Goal: Information Seeking & Learning: Compare options

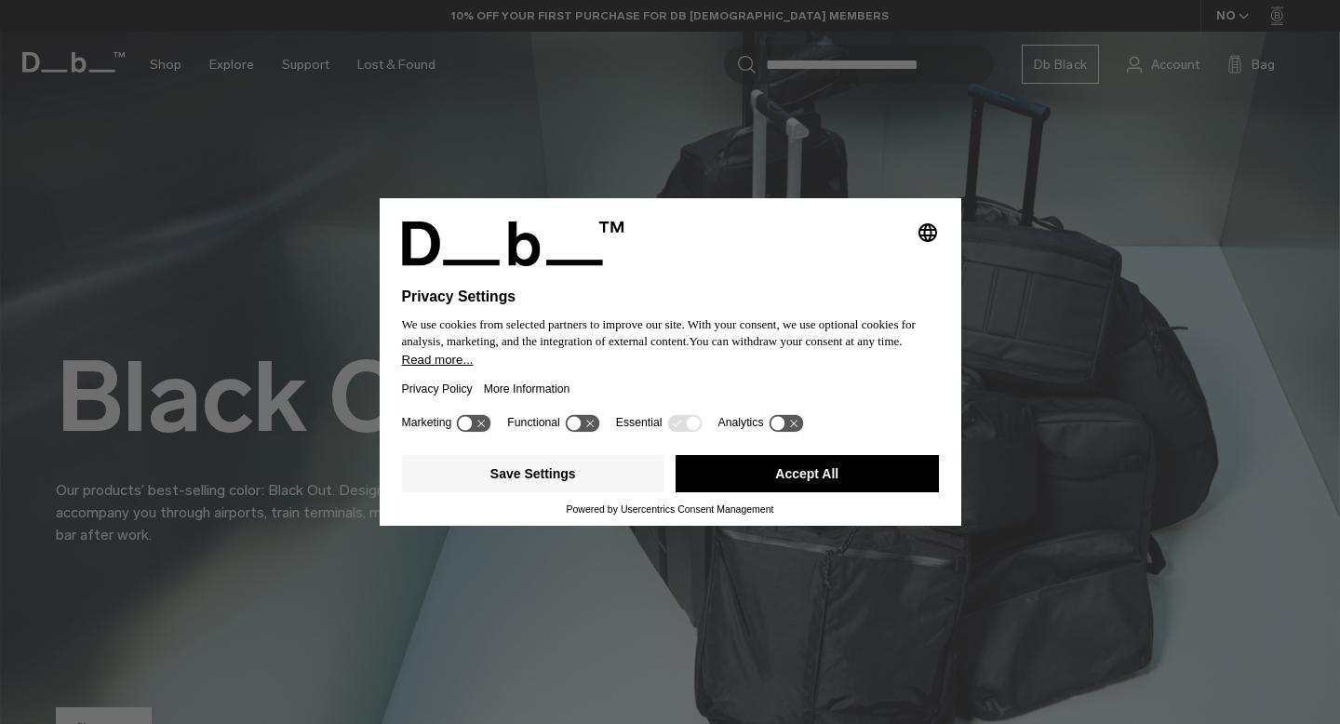
click at [843, 483] on button "Accept All" at bounding box center [807, 473] width 263 height 37
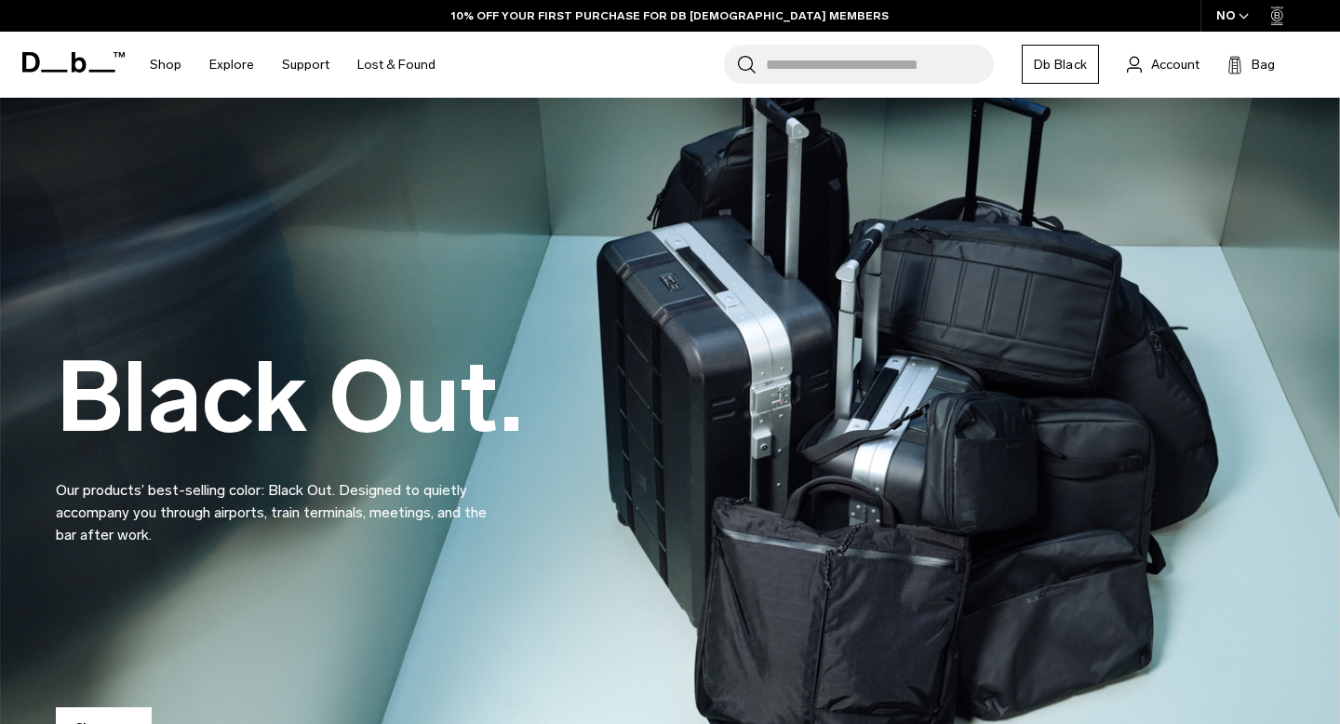
click at [860, 67] on input "Search for Bags, Luggage..." at bounding box center [880, 64] width 228 height 39
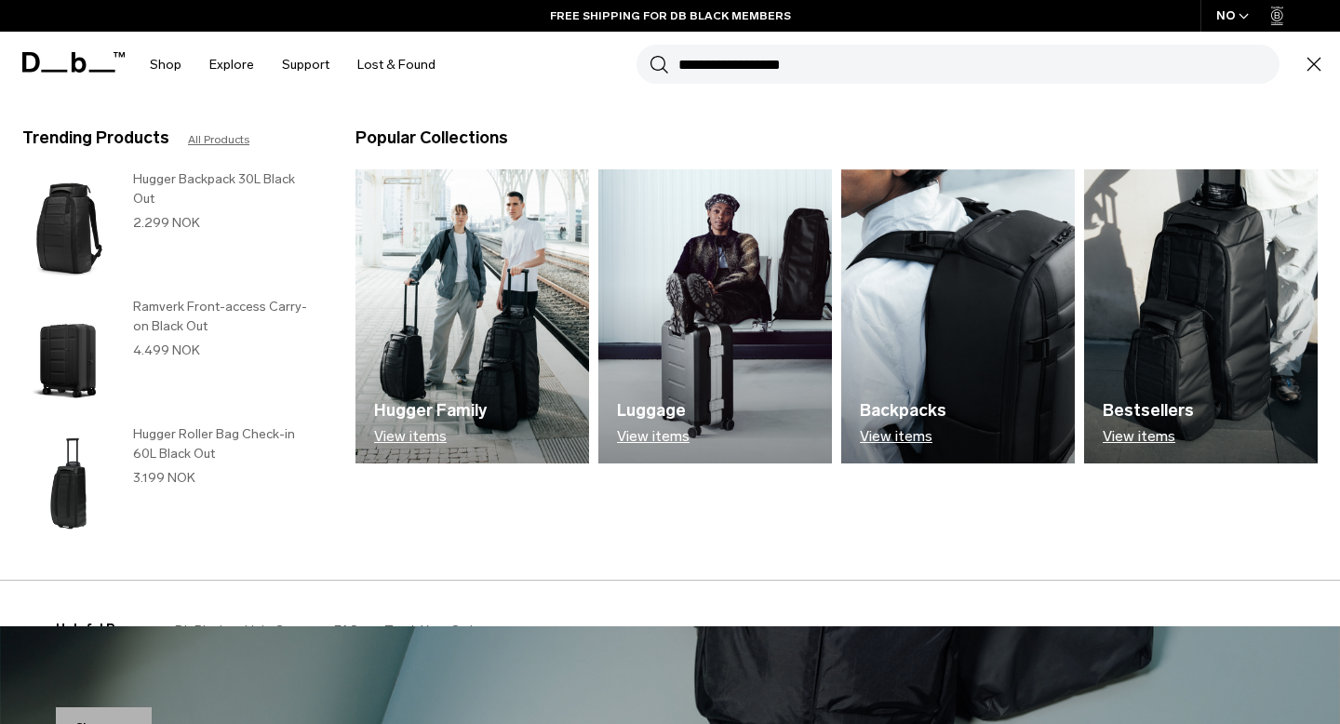
type input "**********"
click at [650, 54] on button "Search" at bounding box center [660, 64] width 20 height 20
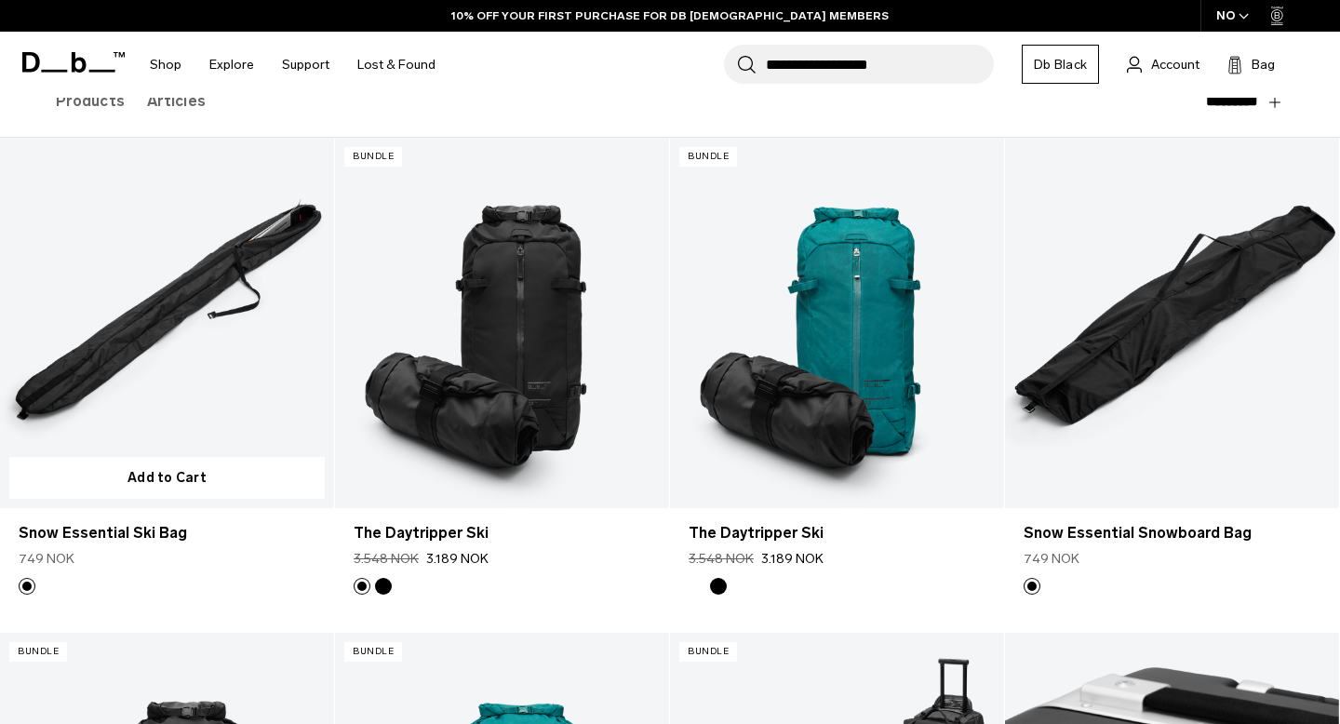
click at [233, 382] on link "Snow Essential Ski Bag" at bounding box center [167, 323] width 334 height 371
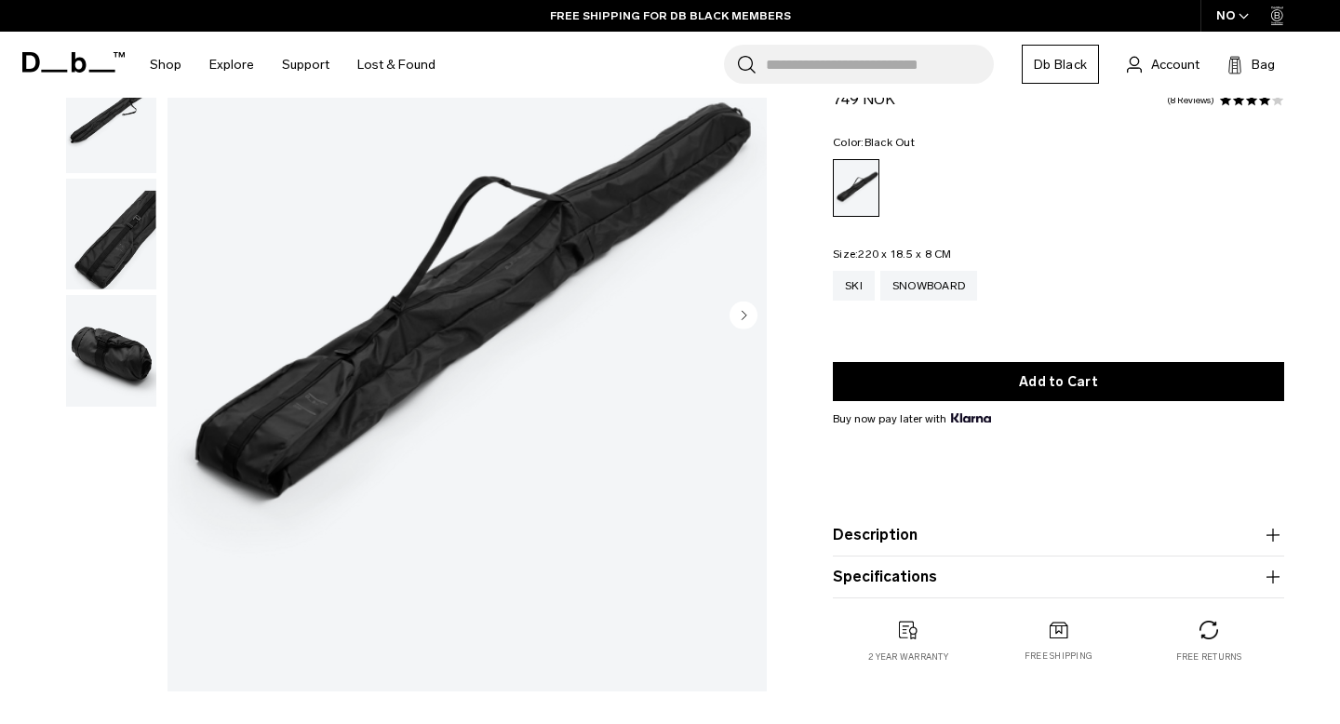
scroll to position [181, 0]
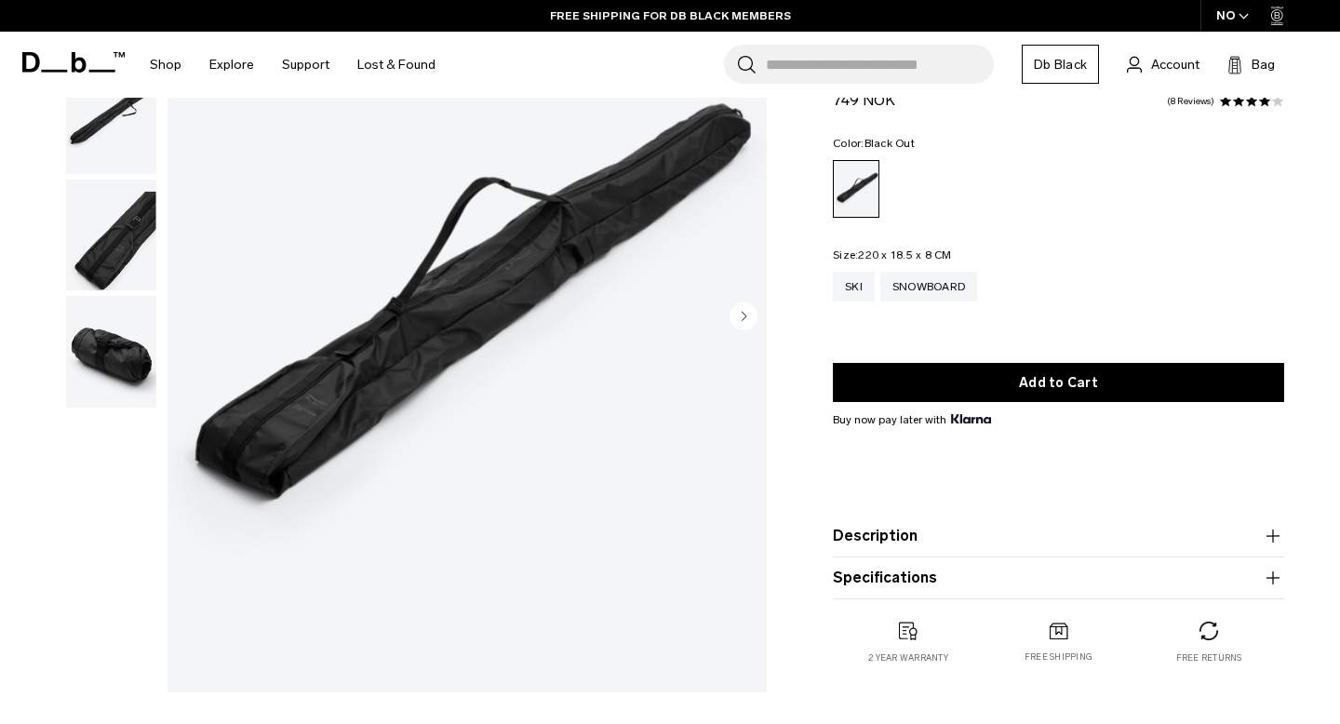
click at [880, 544] on button "Description" at bounding box center [1058, 536] width 451 height 22
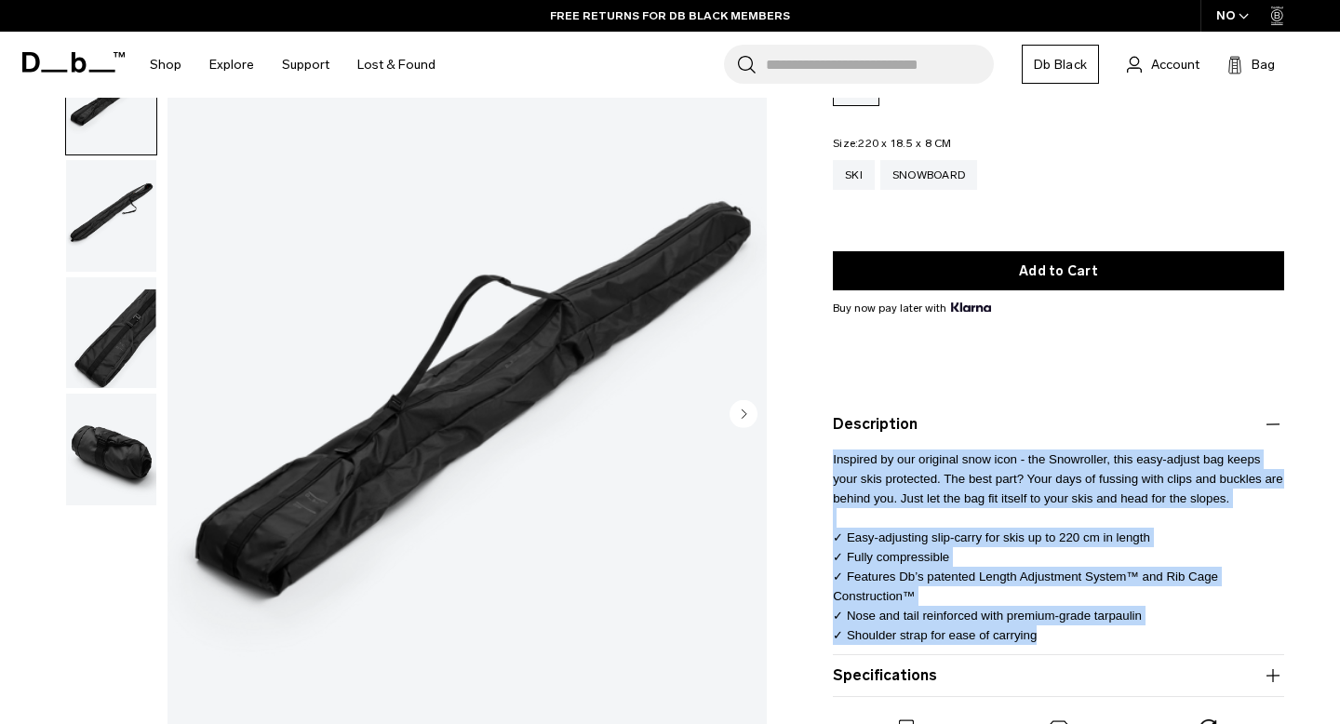
drag, startPoint x: 833, startPoint y: 461, endPoint x: 1136, endPoint y: 636, distance: 350.3
click at [1136, 636] on p "Inspired by our original snow icon - the Snowroller, this easy-adjust bag keeps…" at bounding box center [1058, 540] width 451 height 209
copy span "Inspired by our original snow icon - the Snowroller, this easy-adjust bag keeps…"
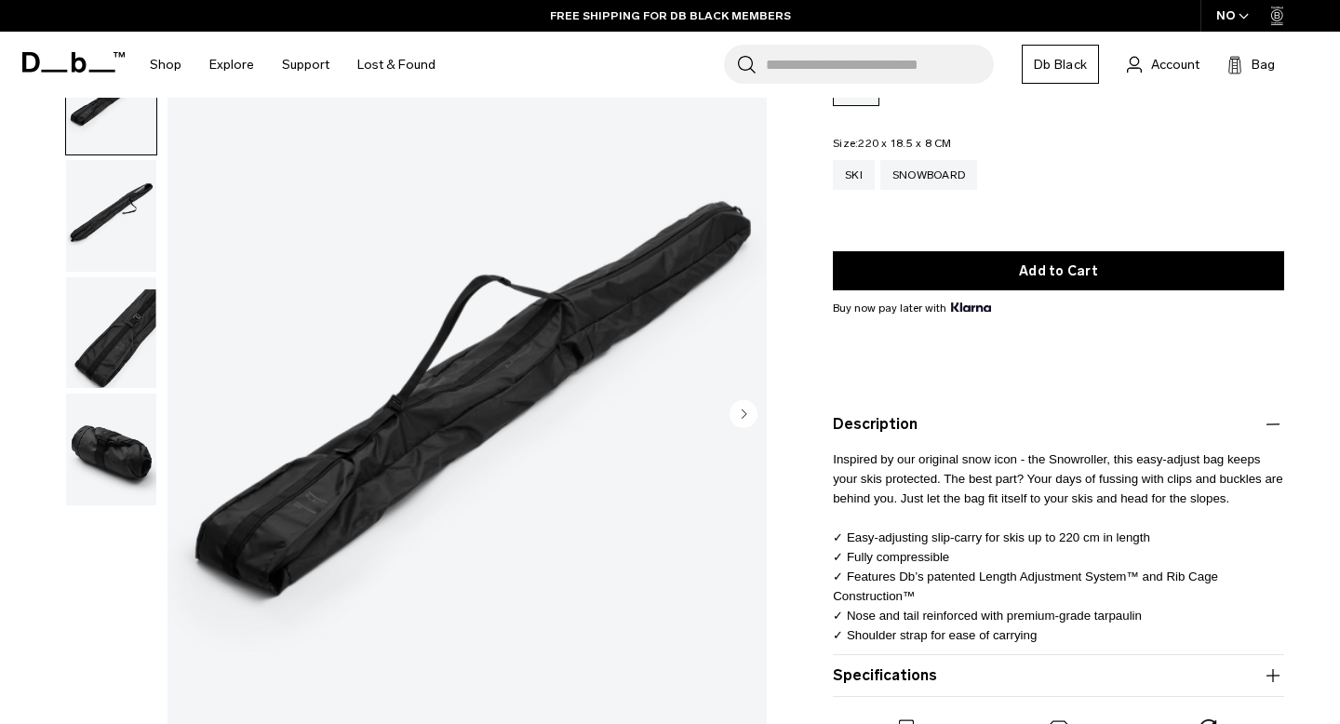
click at [852, 50] on input "Search for Bags, Luggage..." at bounding box center [880, 64] width 228 height 39
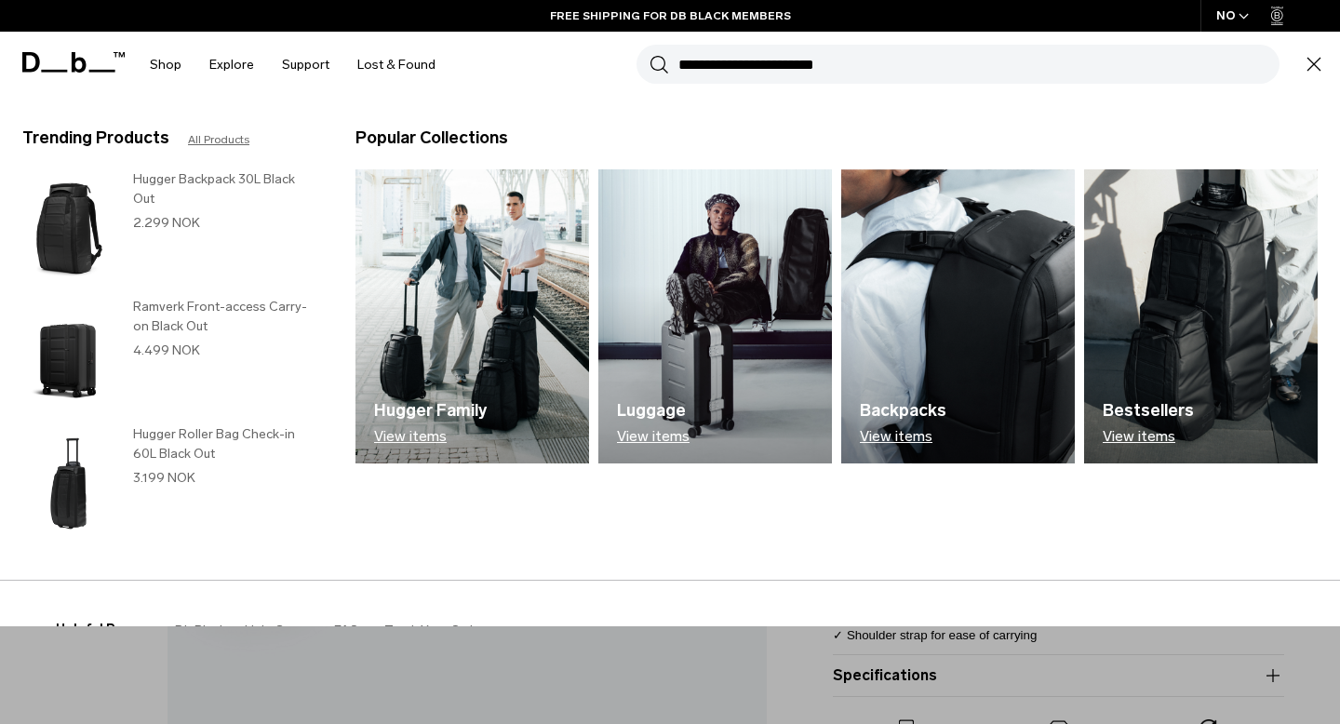
type input "**********"
click at [650, 54] on button "Search" at bounding box center [660, 64] width 20 height 20
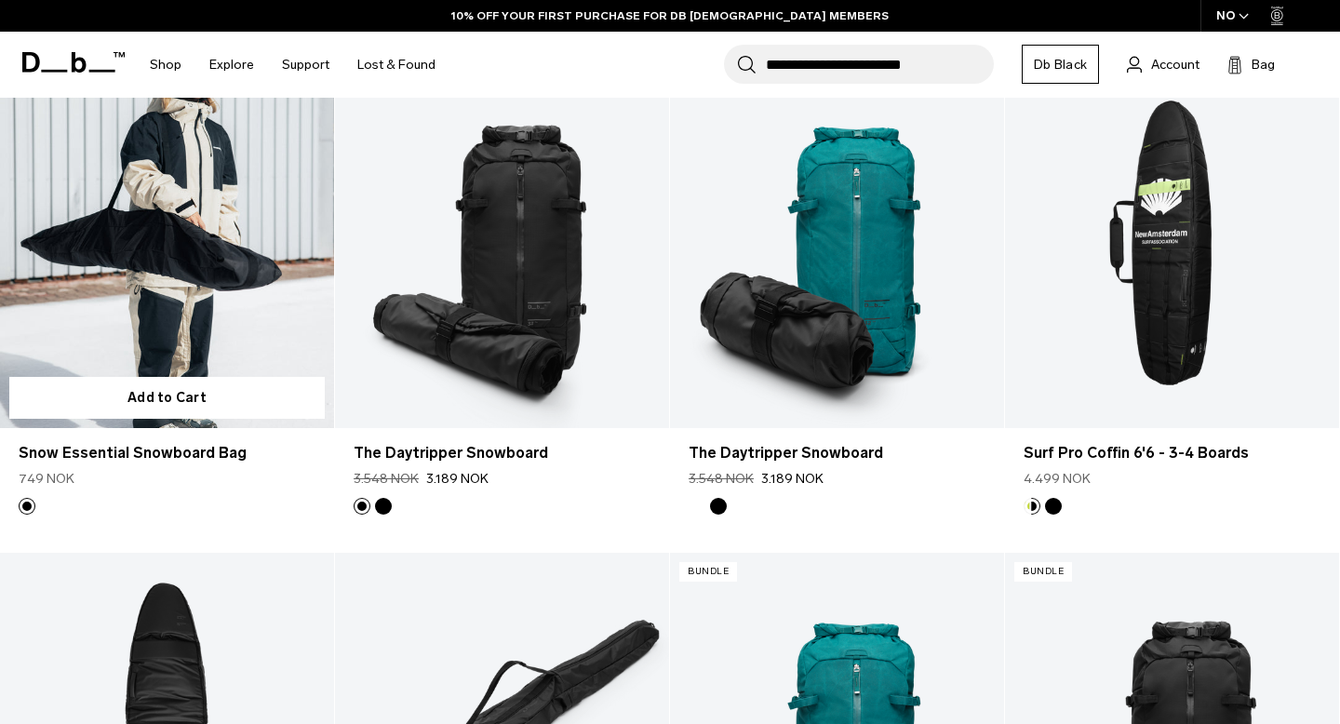
click at [155, 307] on link "Snow Essential Snowboard Bag" at bounding box center [167, 243] width 334 height 371
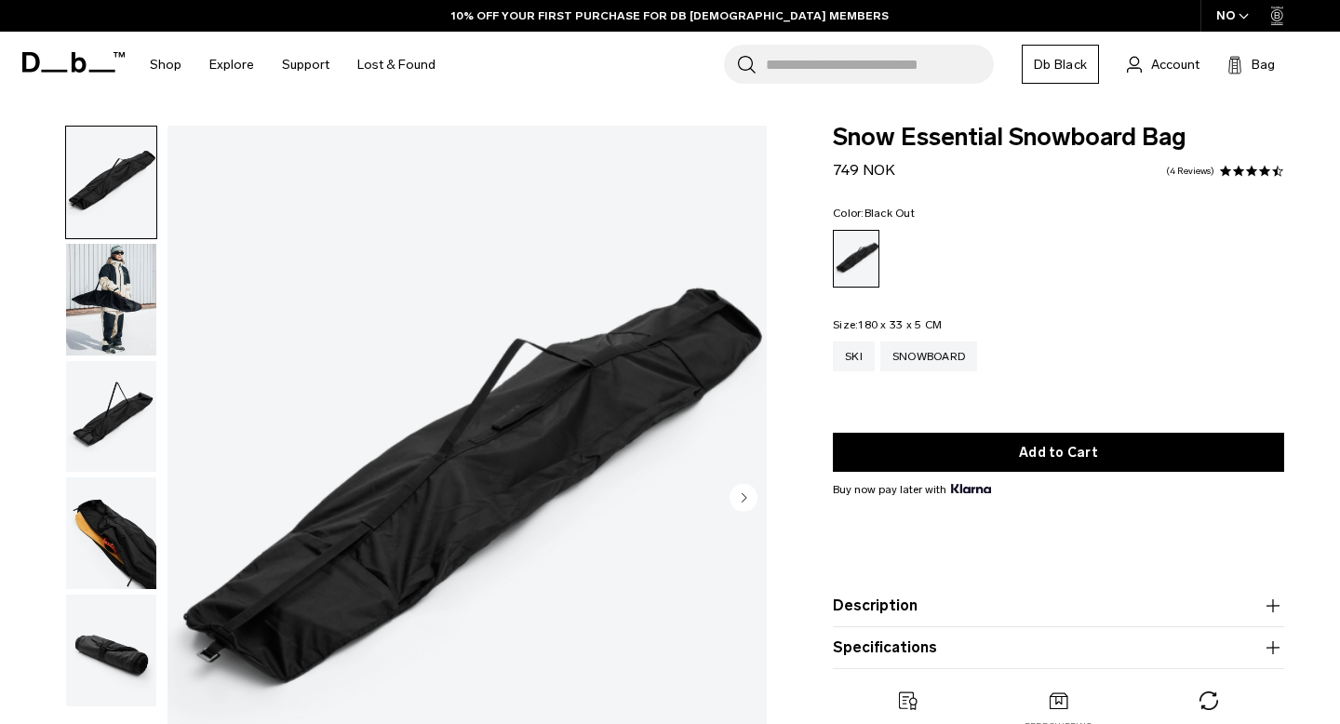
click at [109, 661] on img "button" at bounding box center [111, 651] width 90 height 112
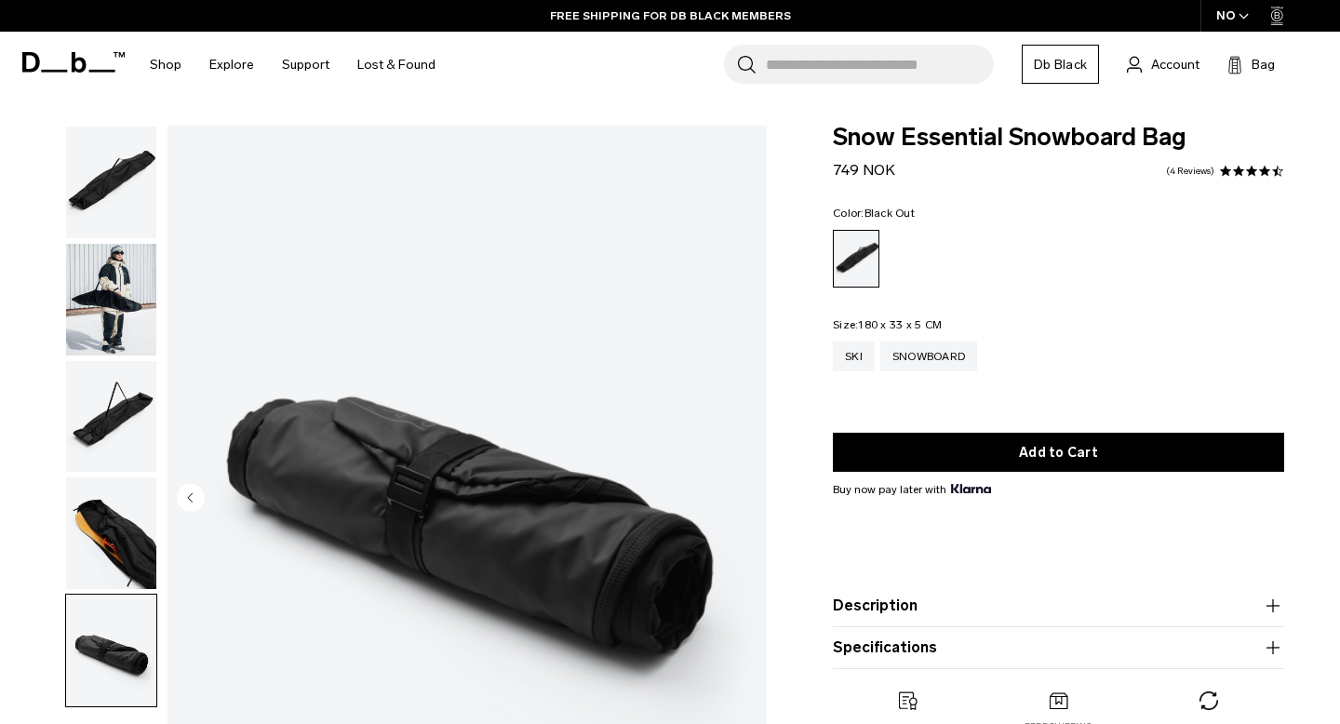
click at [104, 211] on img "button" at bounding box center [111, 183] width 90 height 112
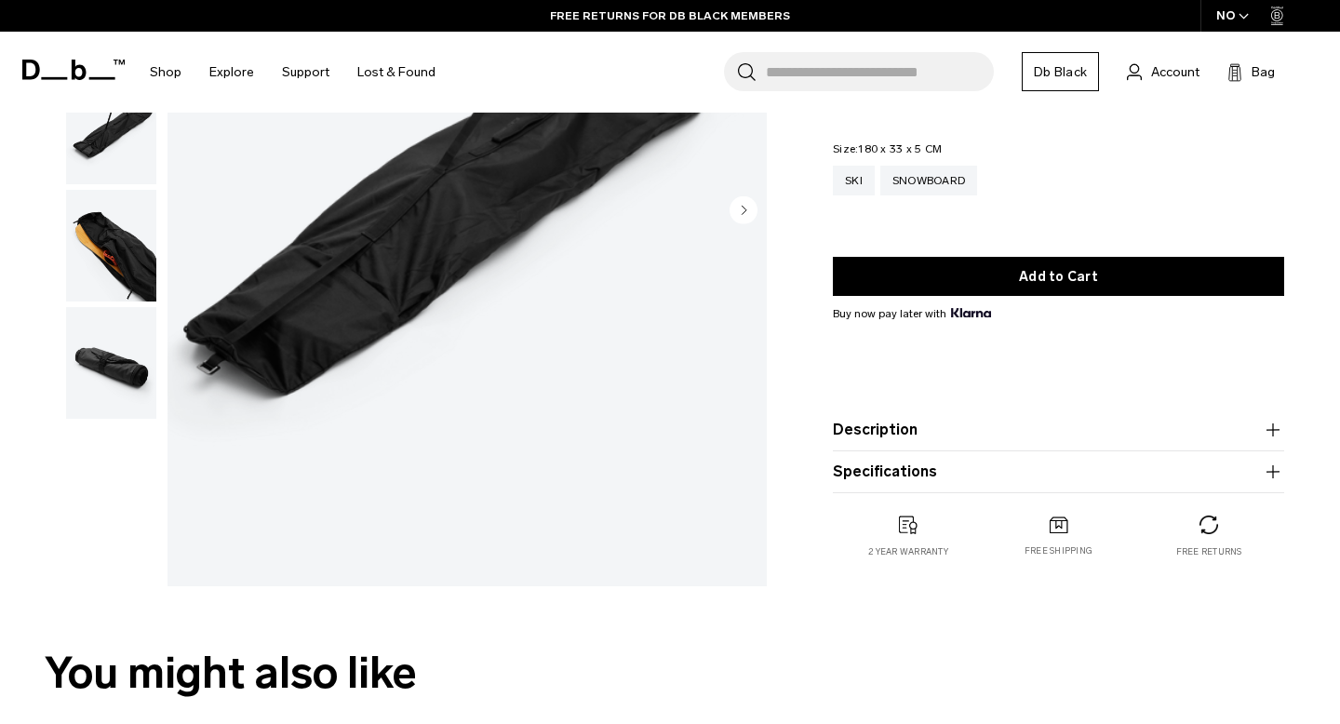
scroll to position [289, 0]
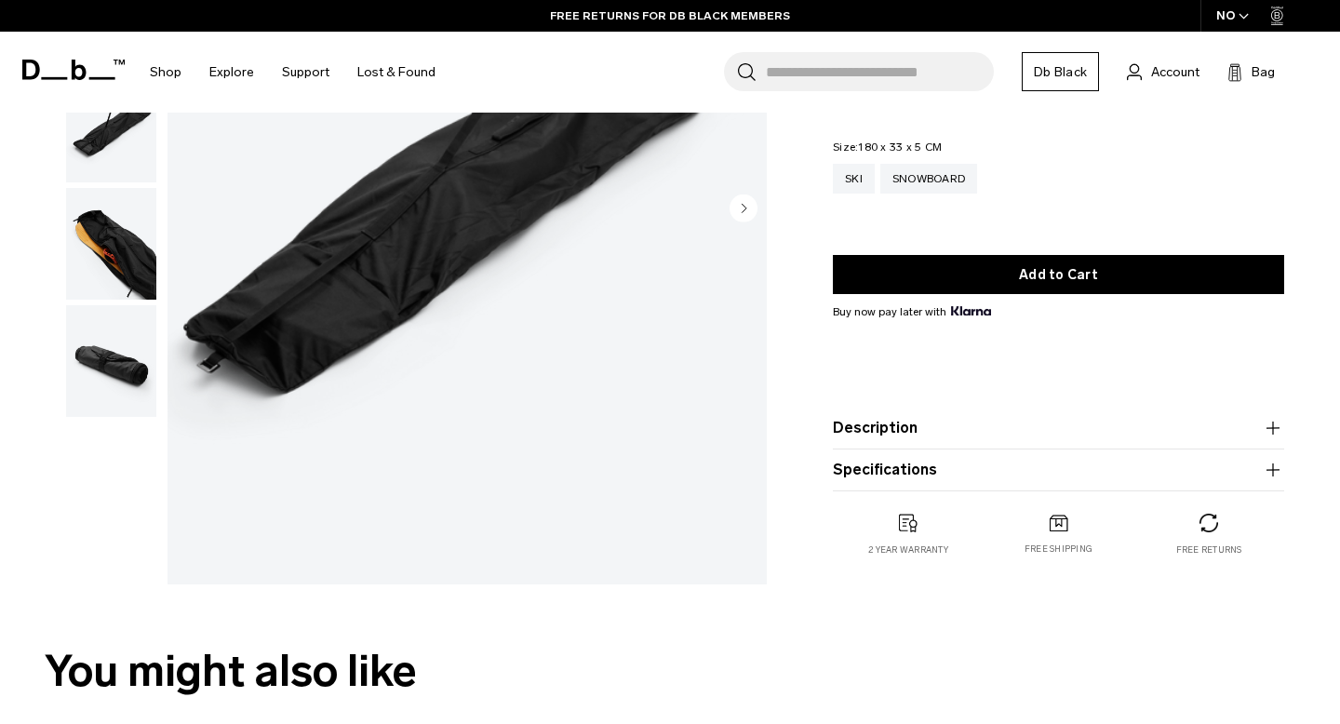
click at [887, 424] on button "Description" at bounding box center [1058, 428] width 451 height 22
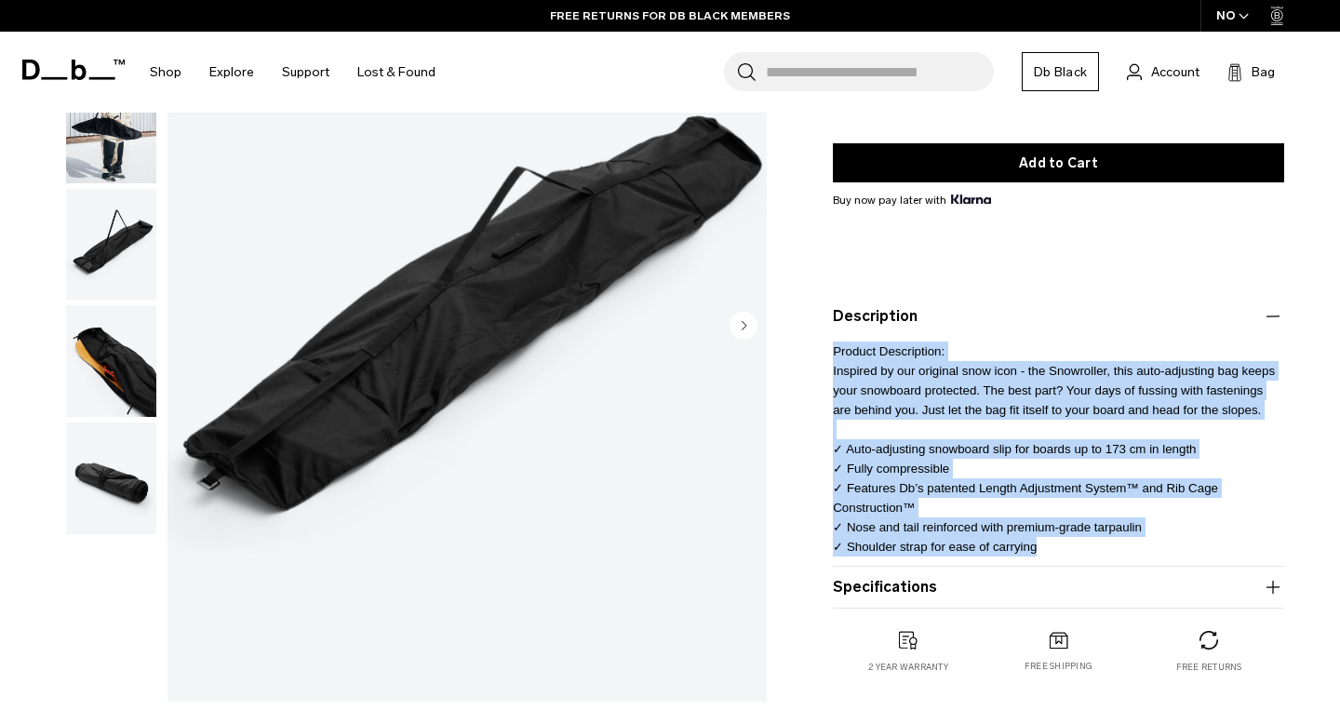
drag, startPoint x: 832, startPoint y: 349, endPoint x: 1127, endPoint y: 548, distance: 356.0
click at [1127, 548] on div "Snow Essential Snowboard Bag 749 NOK 4.5 star rating 4 Reviews Color: Black Out…" at bounding box center [1058, 273] width 563 height 875
copy span "Product Description: Inspired by our original snow icon - the Snowroller, this …"
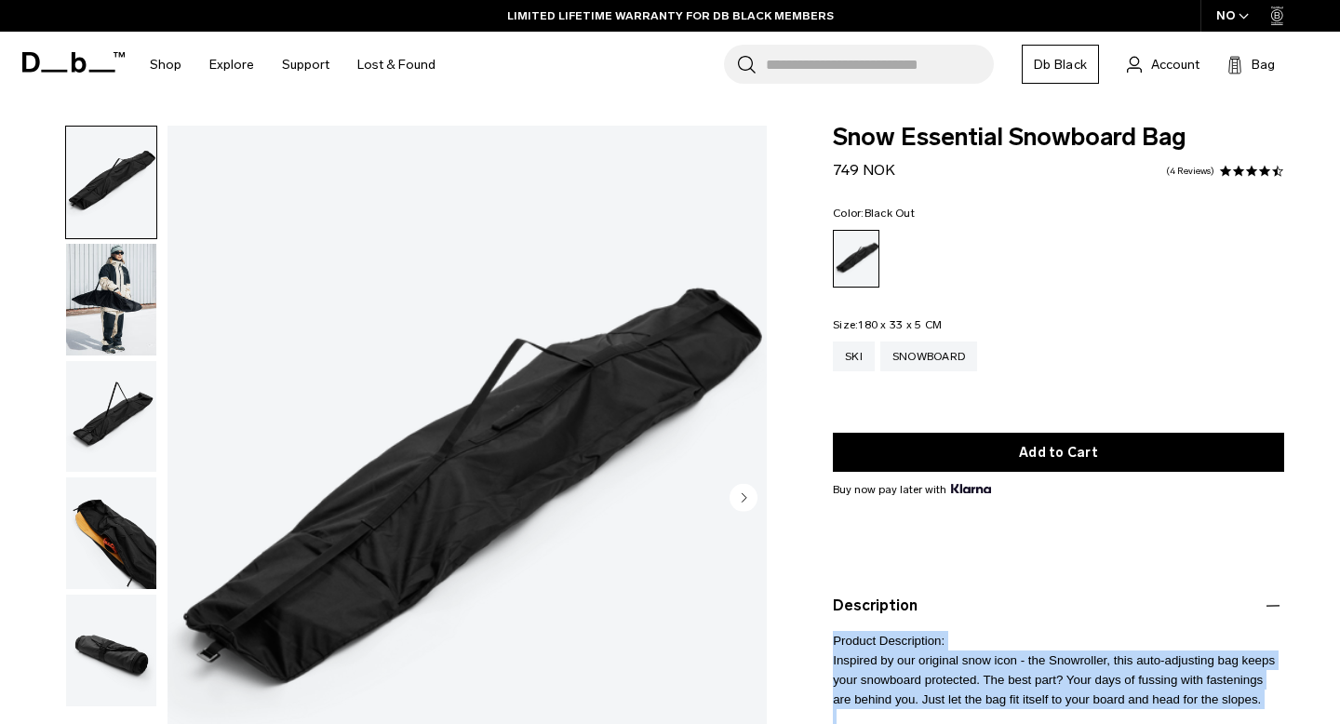
click at [889, 54] on input "Search for Bags, Luggage..." at bounding box center [880, 64] width 228 height 39
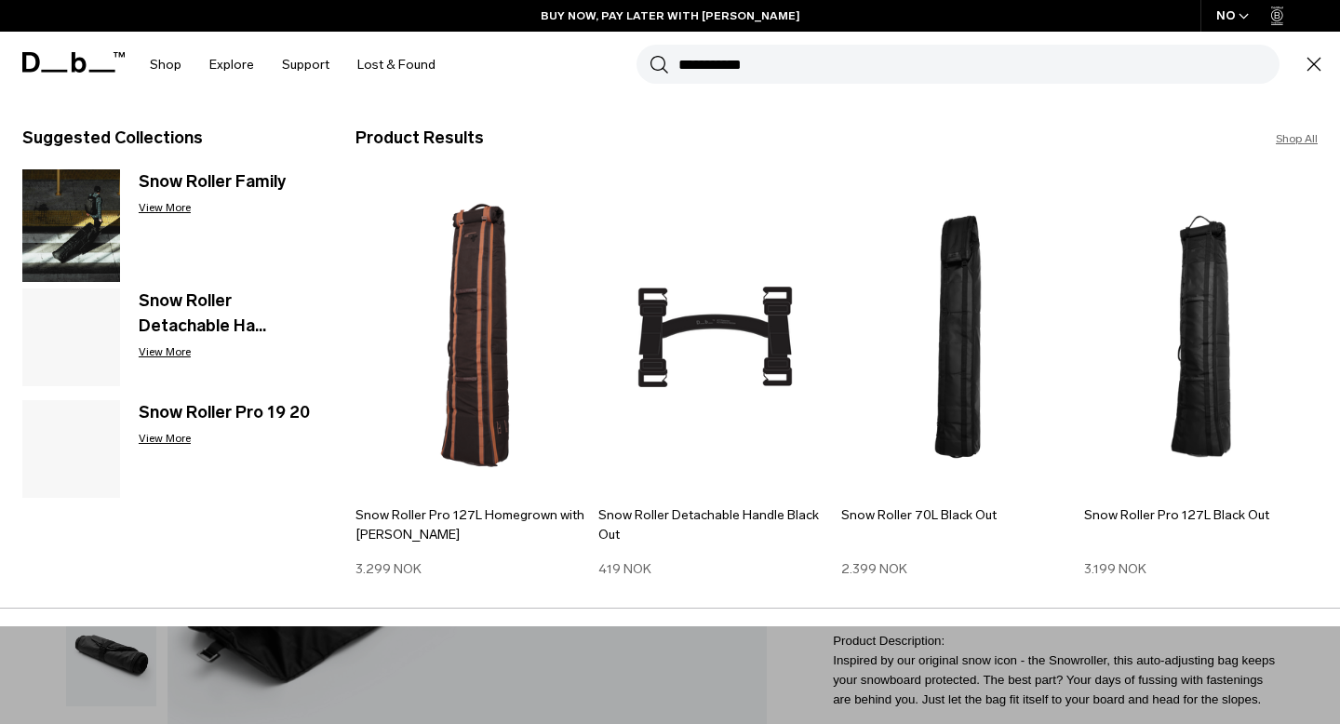
drag, startPoint x: 797, startPoint y: 58, endPoint x: 665, endPoint y: 64, distance: 131.4
click at [665, 64] on div "**********" at bounding box center [958, 64] width 643 height 39
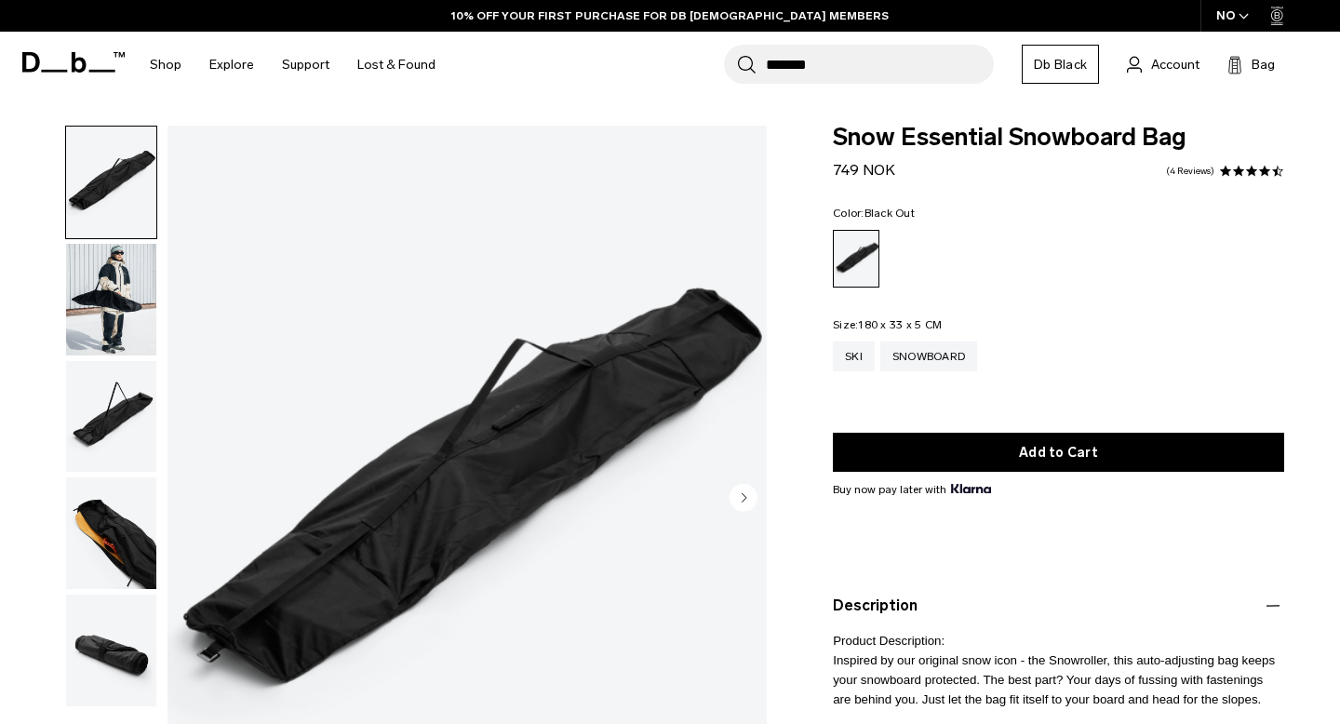
type input "*******"
click at [737, 54] on button "Search" at bounding box center [747, 64] width 20 height 20
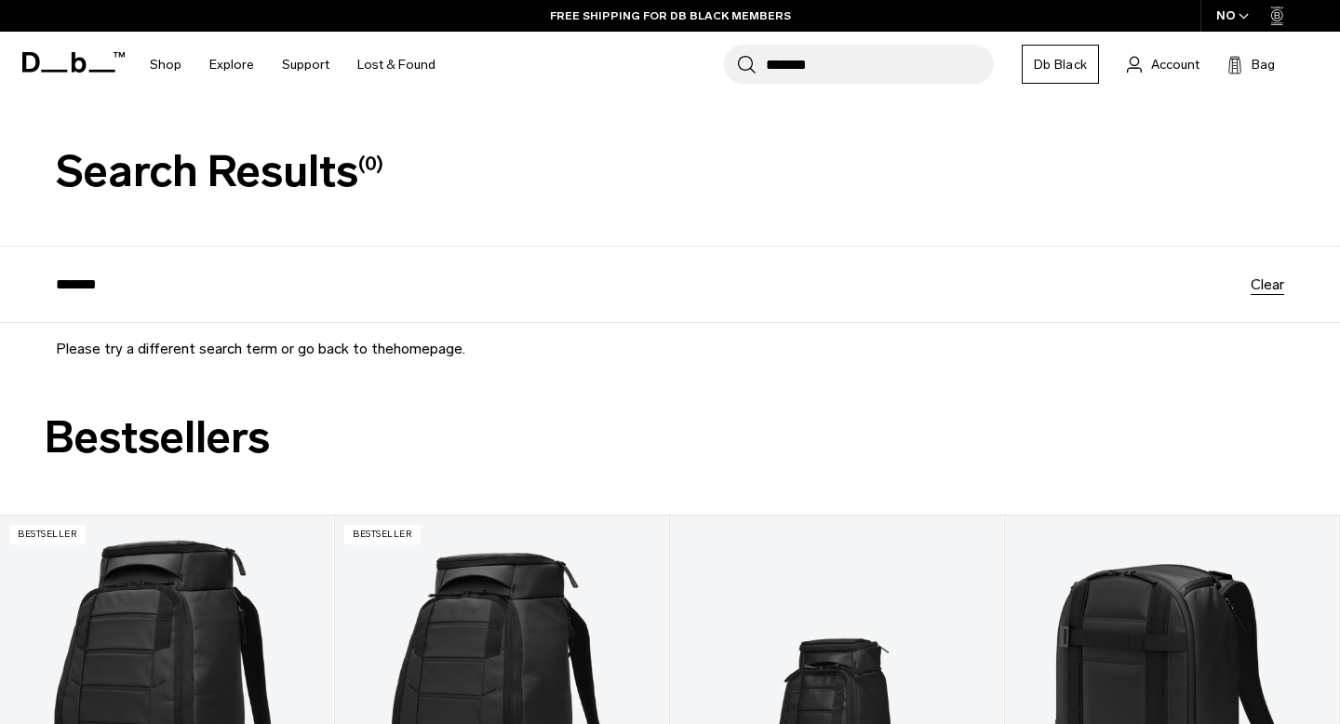
click at [850, 68] on input "*******" at bounding box center [880, 64] width 228 height 39
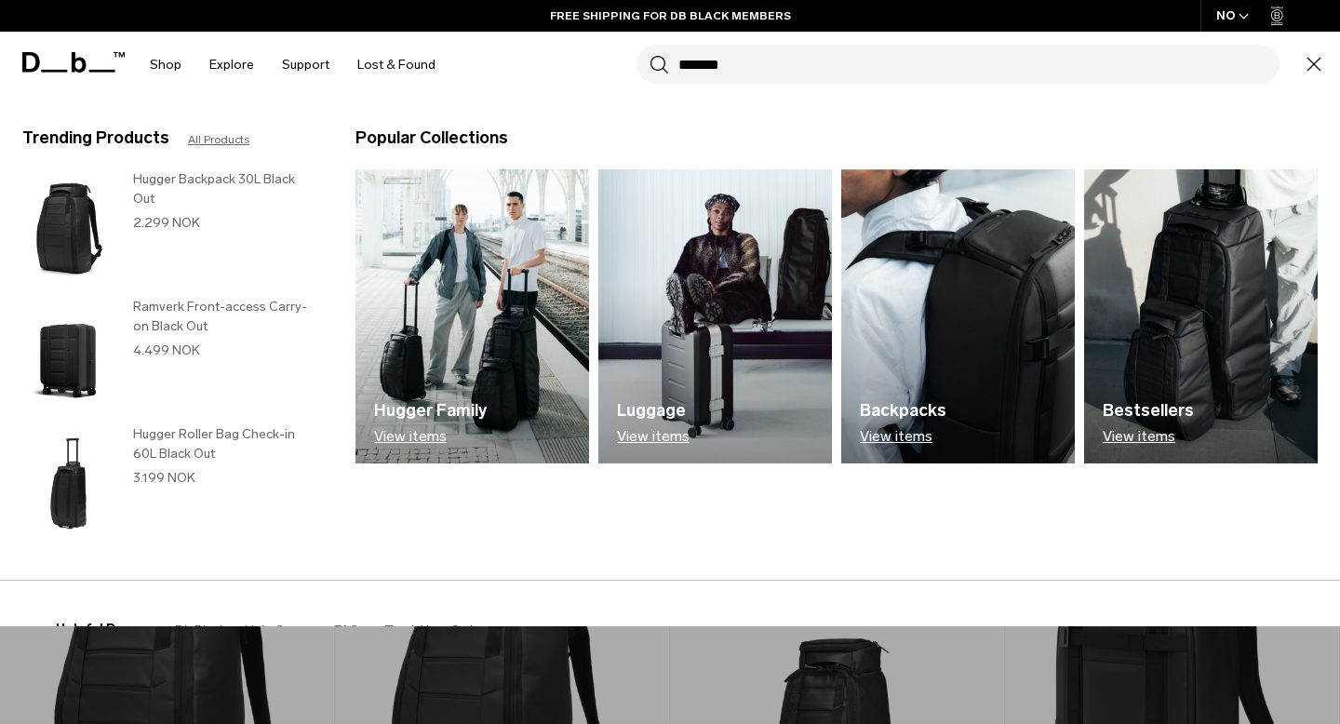
click at [850, 68] on input "*******" at bounding box center [979, 64] width 601 height 39
type input "**********"
click at [650, 54] on button "Search" at bounding box center [660, 64] width 20 height 20
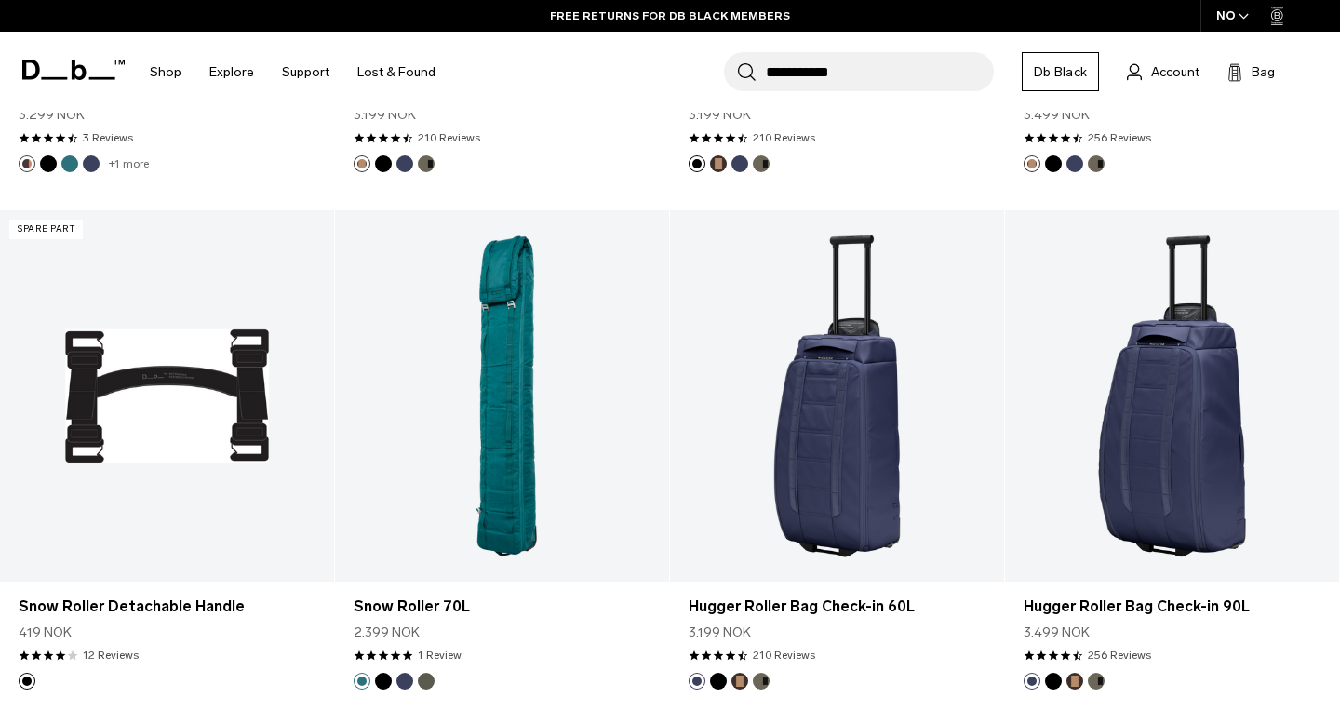
scroll to position [1230, 0]
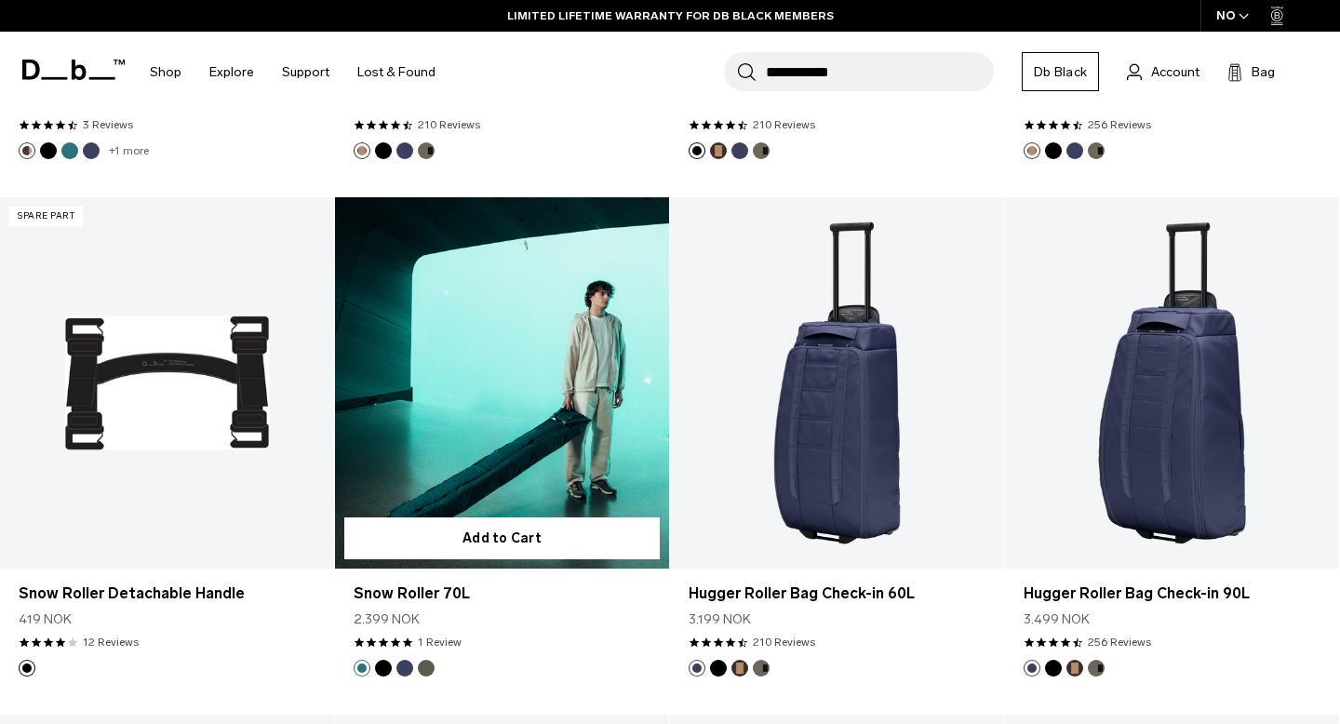
click at [566, 416] on link "Snow Roller 70L" at bounding box center [502, 382] width 334 height 371
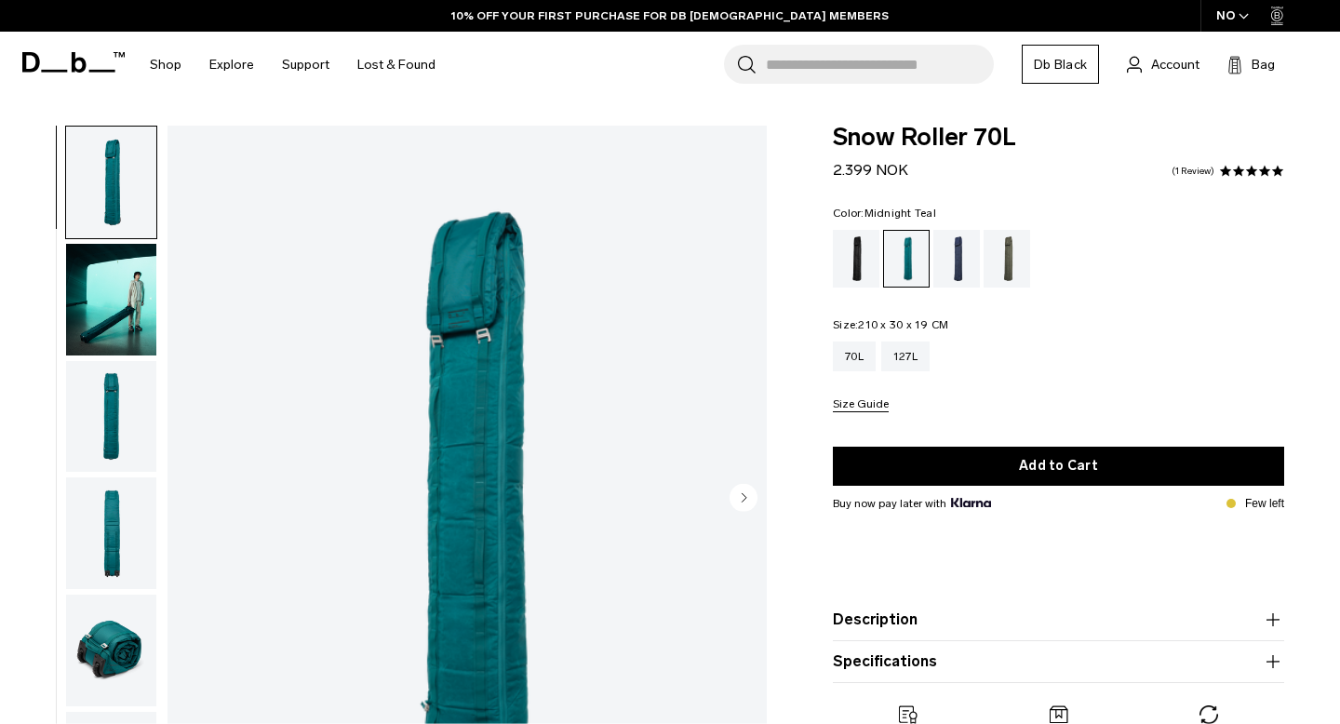
click at [845, 64] on input "Search for Bags, Luggage..." at bounding box center [880, 64] width 228 height 39
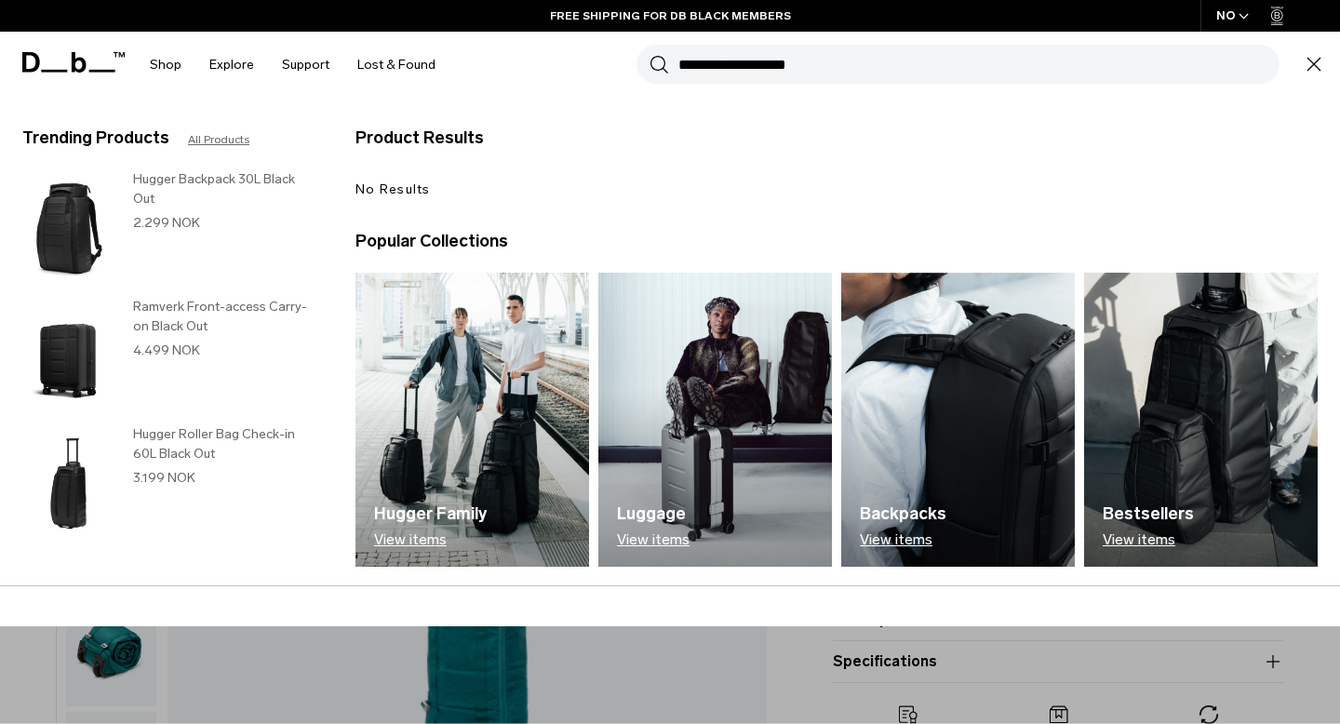
type input "**********"
click at [650, 54] on button "Search" at bounding box center [660, 64] width 20 height 20
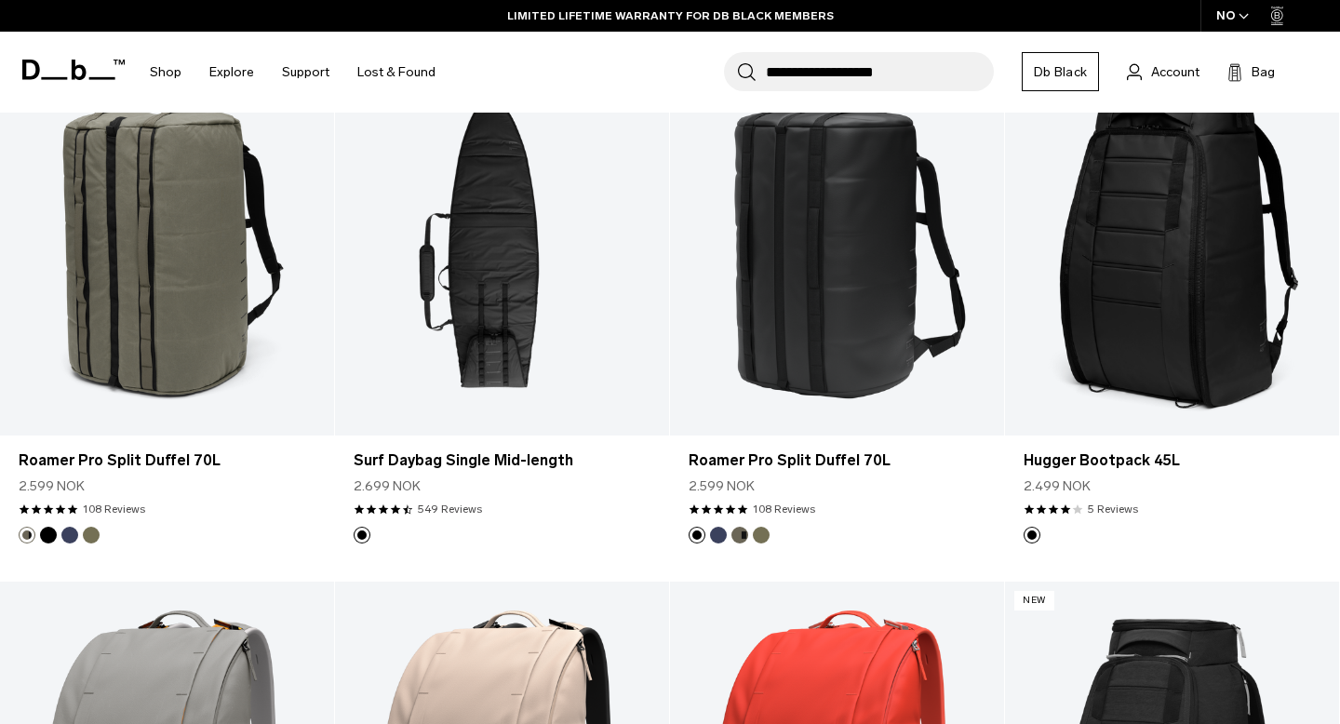
scroll to position [1857, 0]
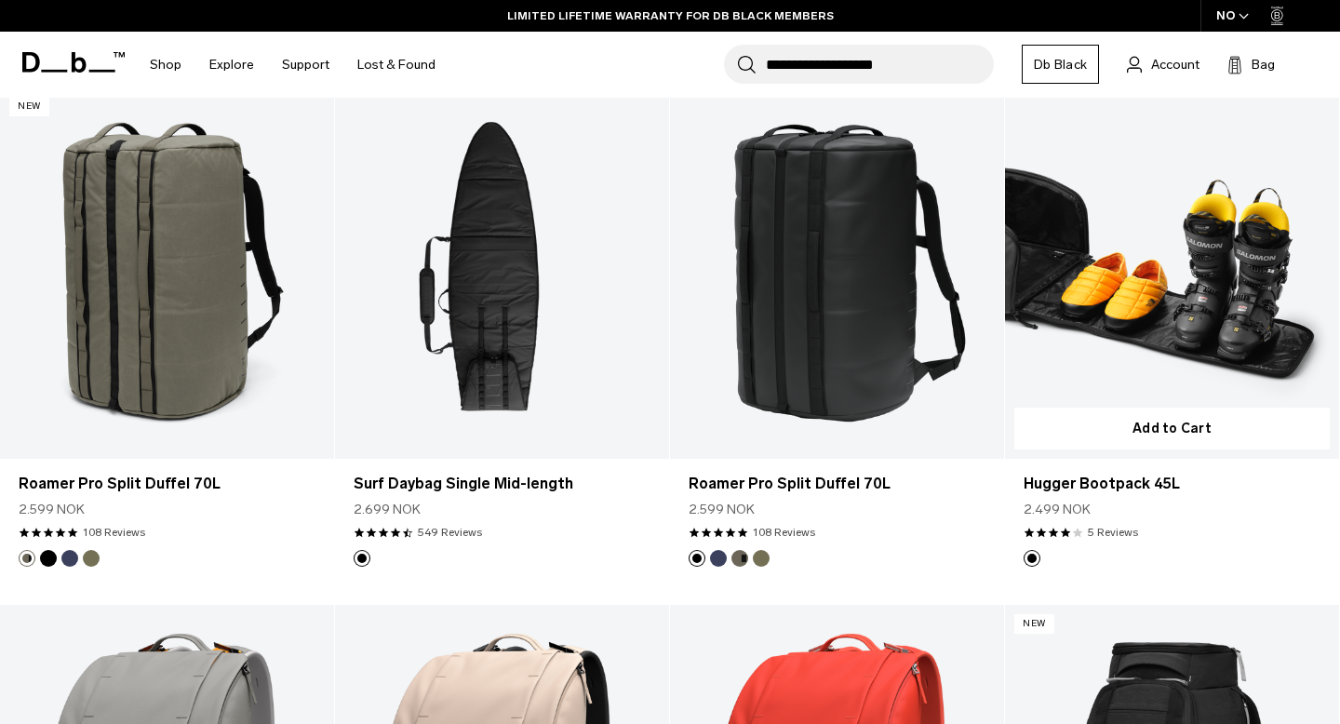
click at [1207, 393] on link "Hugger Bootpack 45L" at bounding box center [1172, 272] width 334 height 371
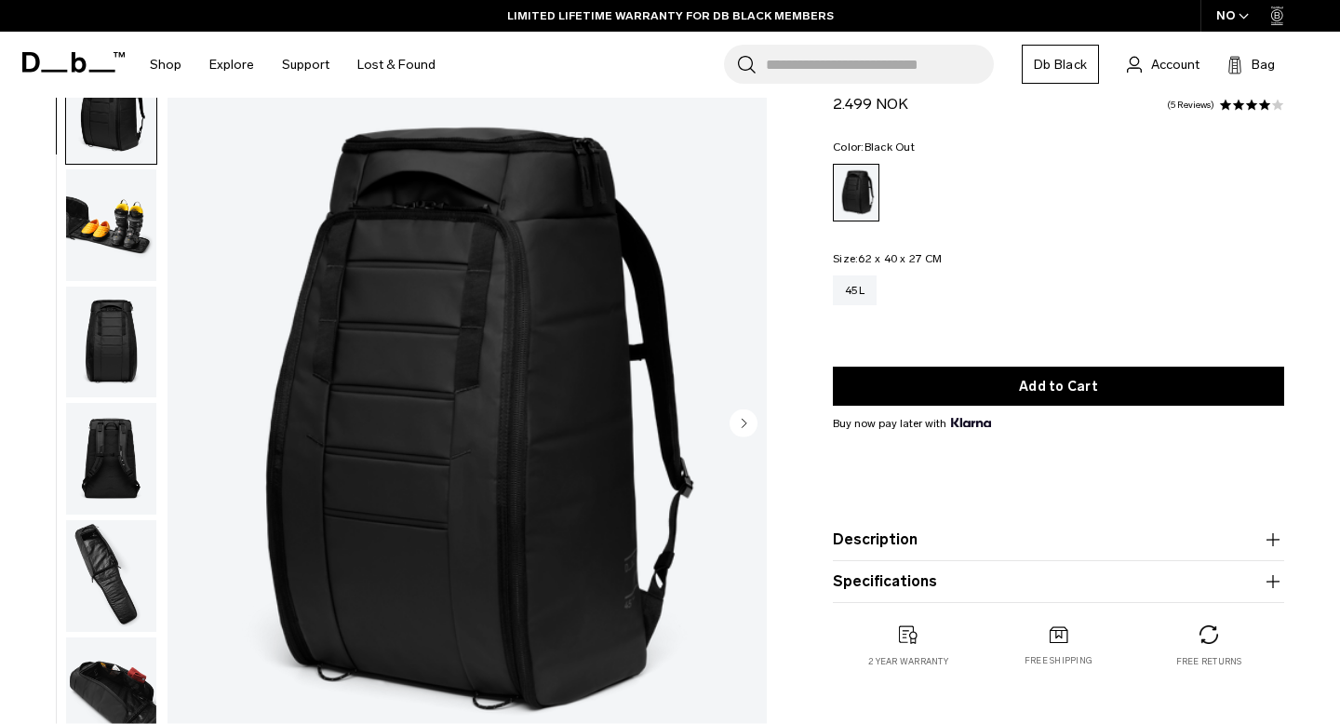
scroll to position [75, 0]
click at [444, 465] on img "1 / 11" at bounding box center [467, 424] width 599 height 748
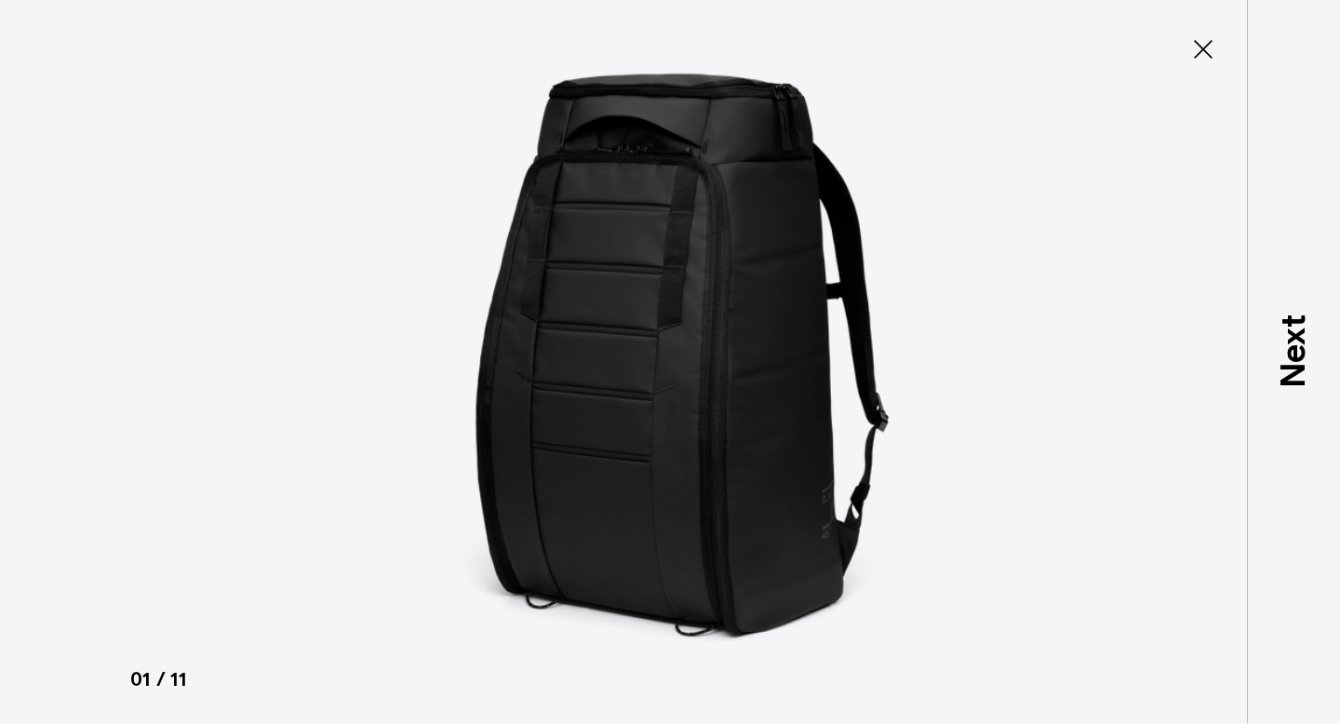
type button "Close"
click at [1204, 50] on icon at bounding box center [1203, 49] width 19 height 19
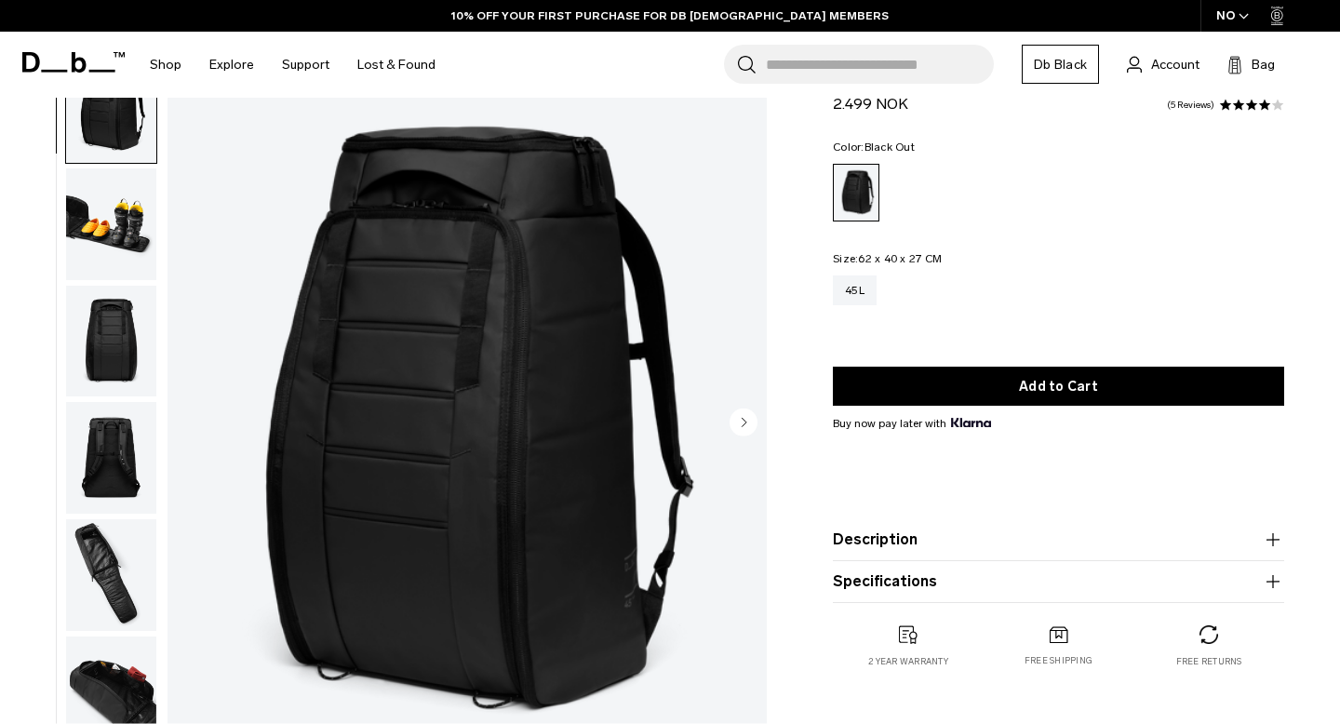
click at [120, 693] on img "button" at bounding box center [111, 693] width 90 height 112
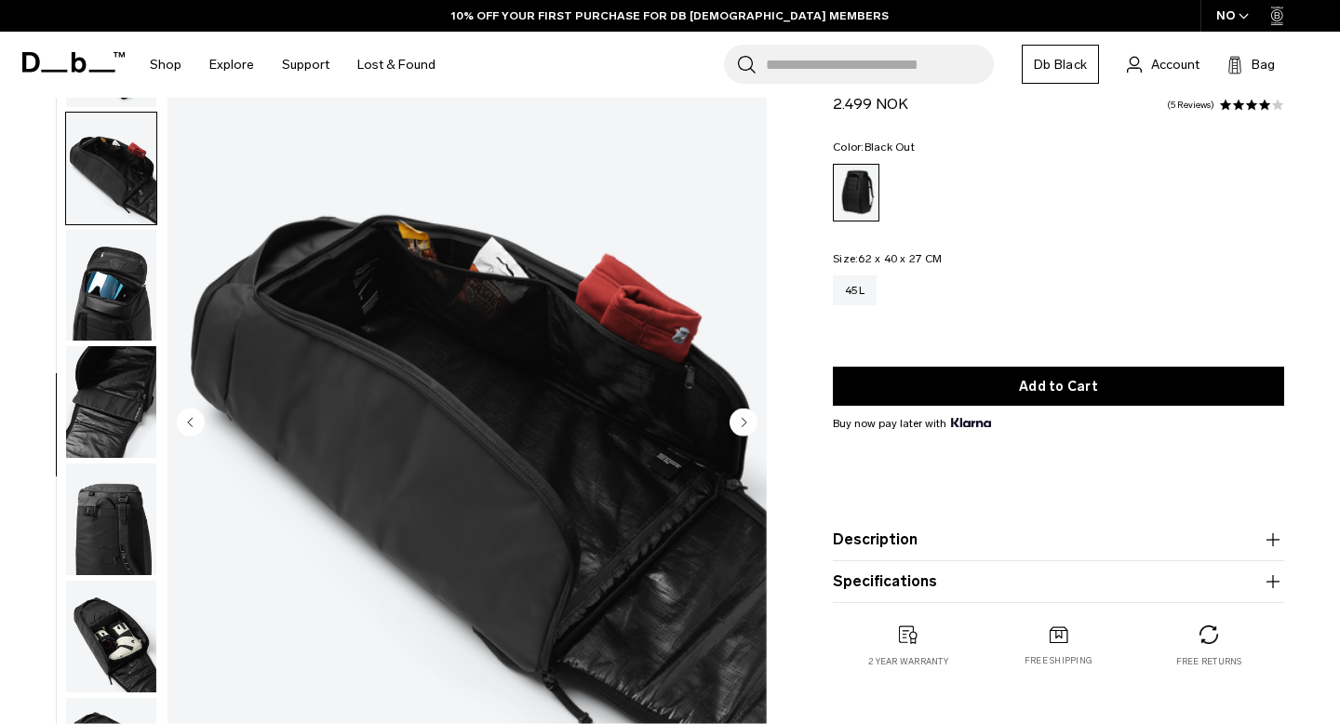
scroll to position [535, 0]
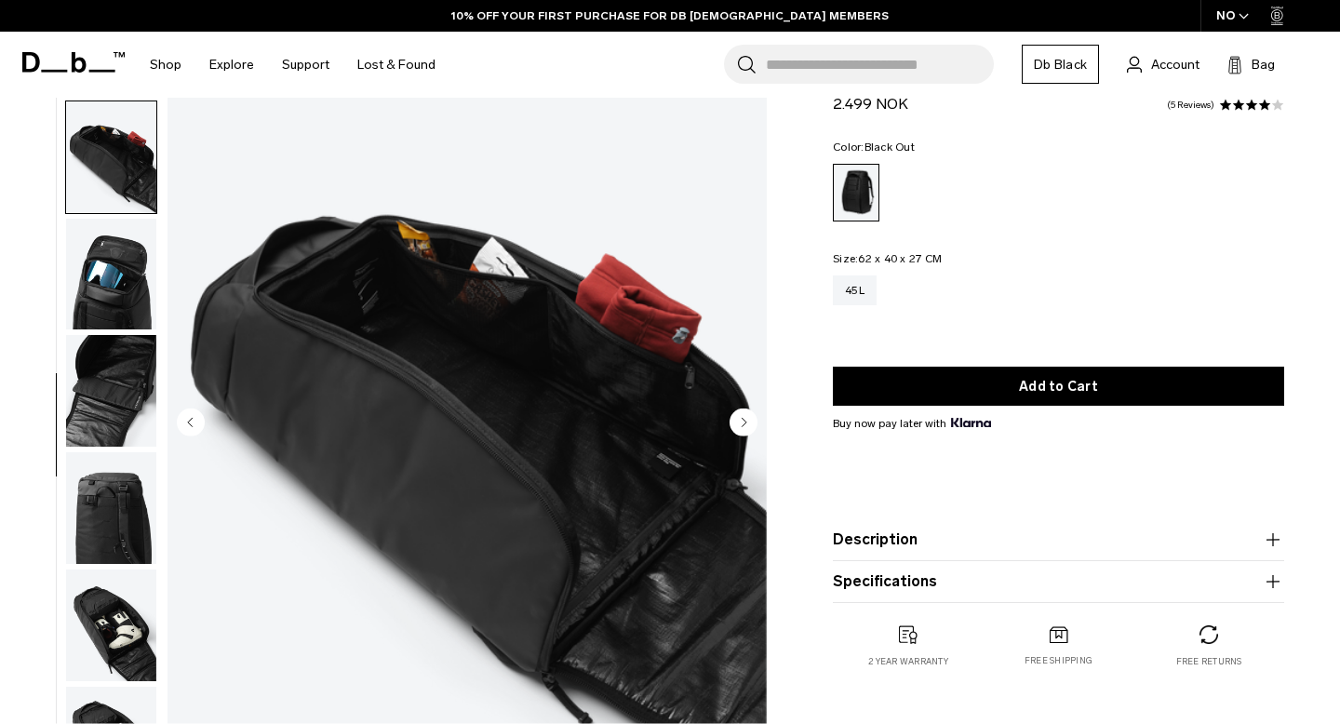
click at [333, 560] on img "6 / 11" at bounding box center [467, 424] width 599 height 748
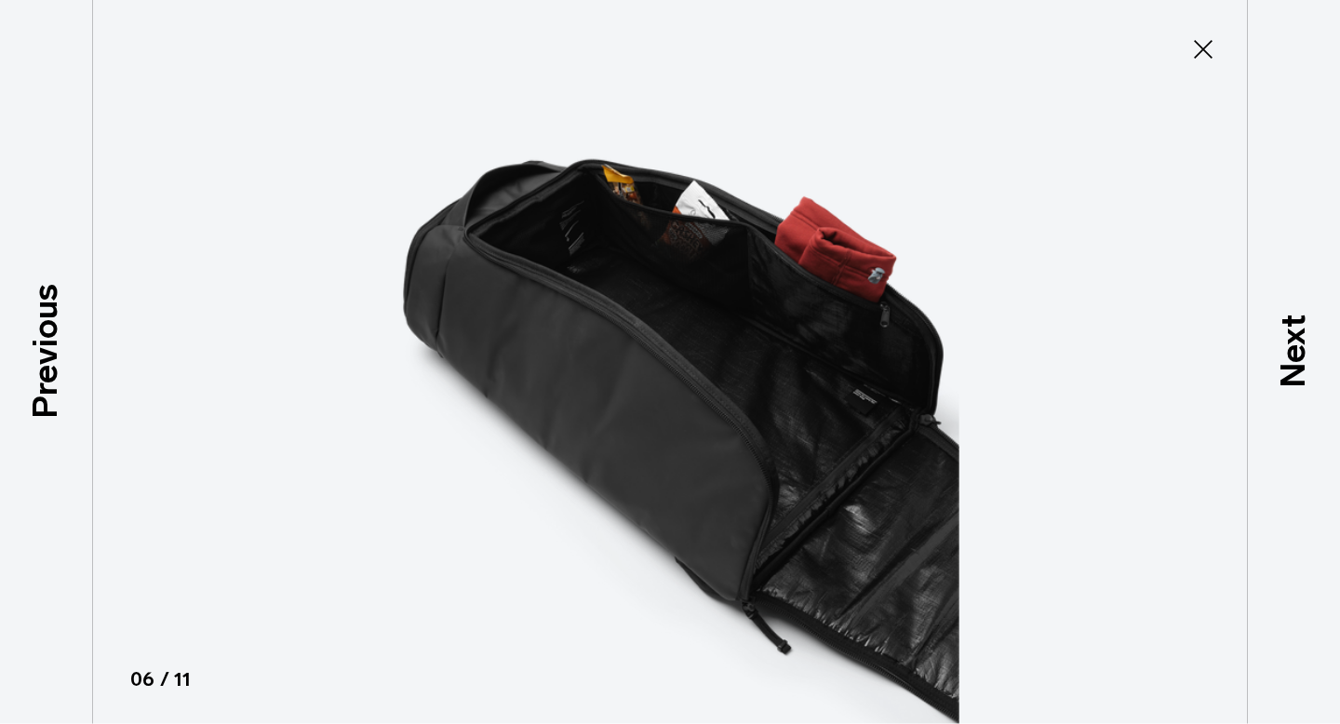
click at [1200, 40] on icon at bounding box center [1204, 49] width 30 height 30
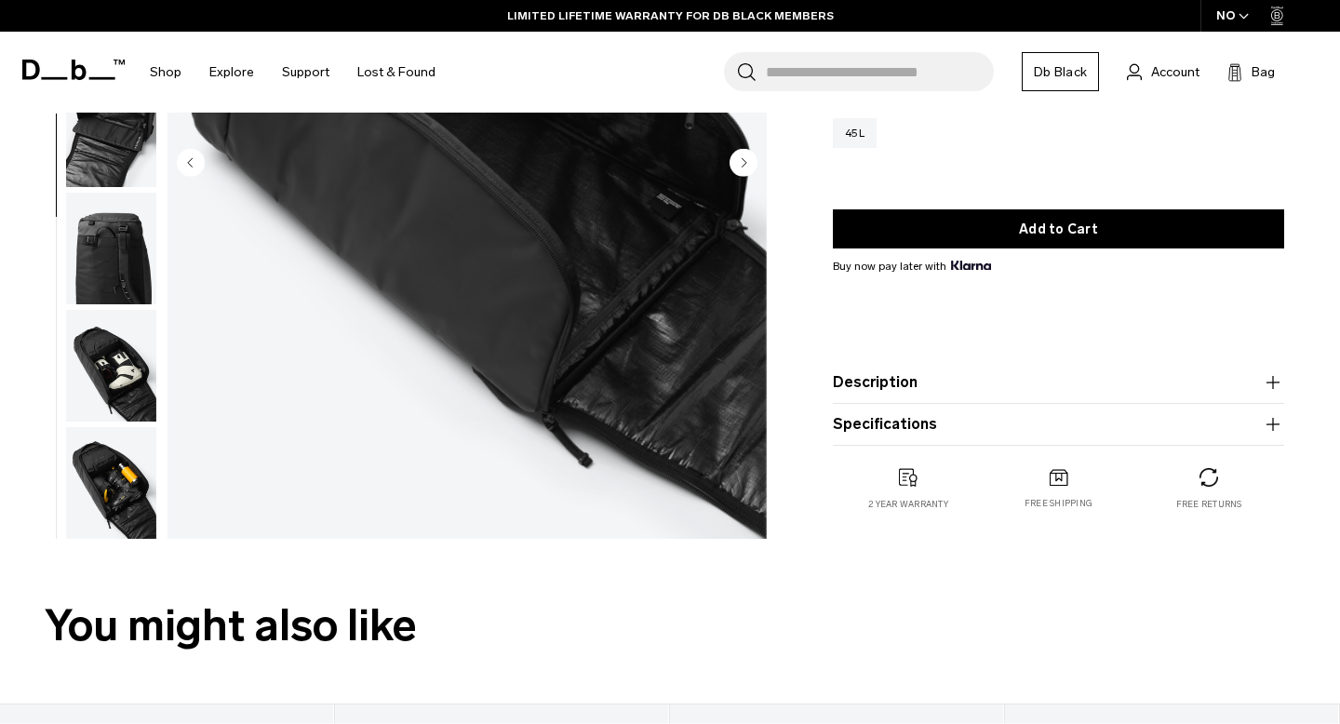
scroll to position [368, 0]
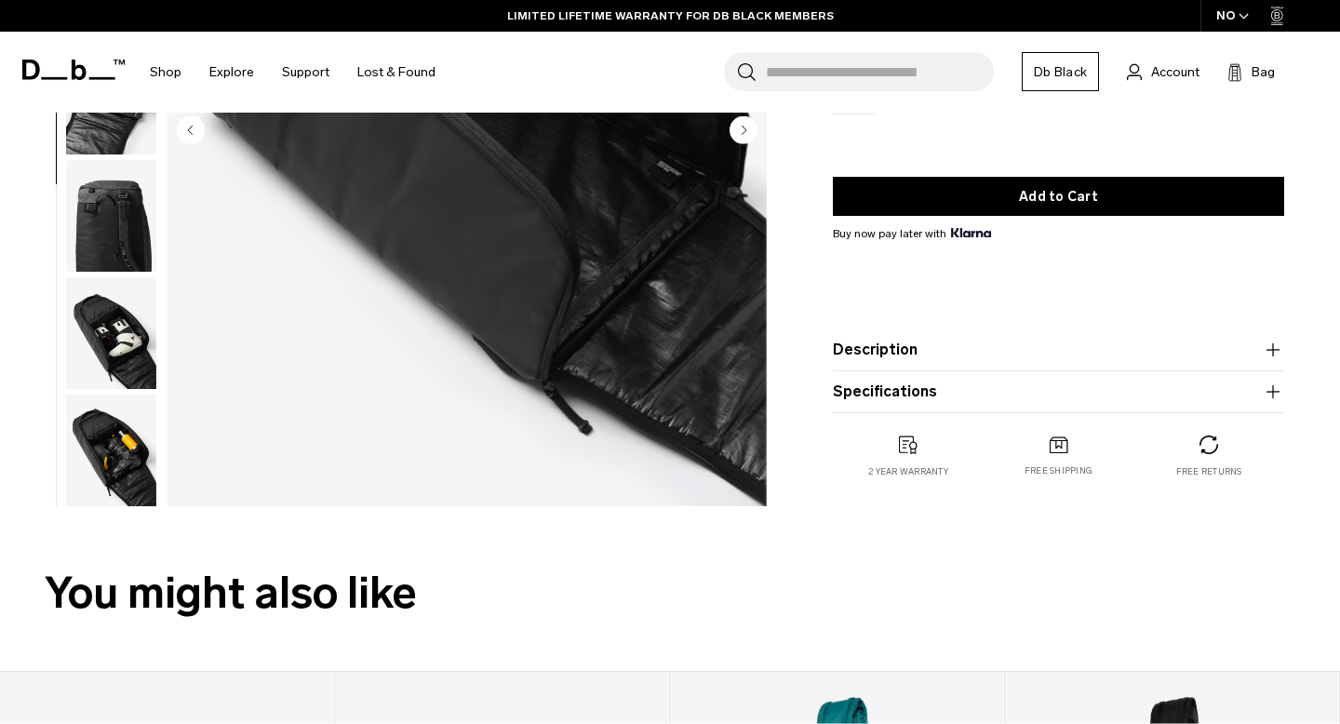
click at [892, 346] on button "Description" at bounding box center [1058, 350] width 451 height 22
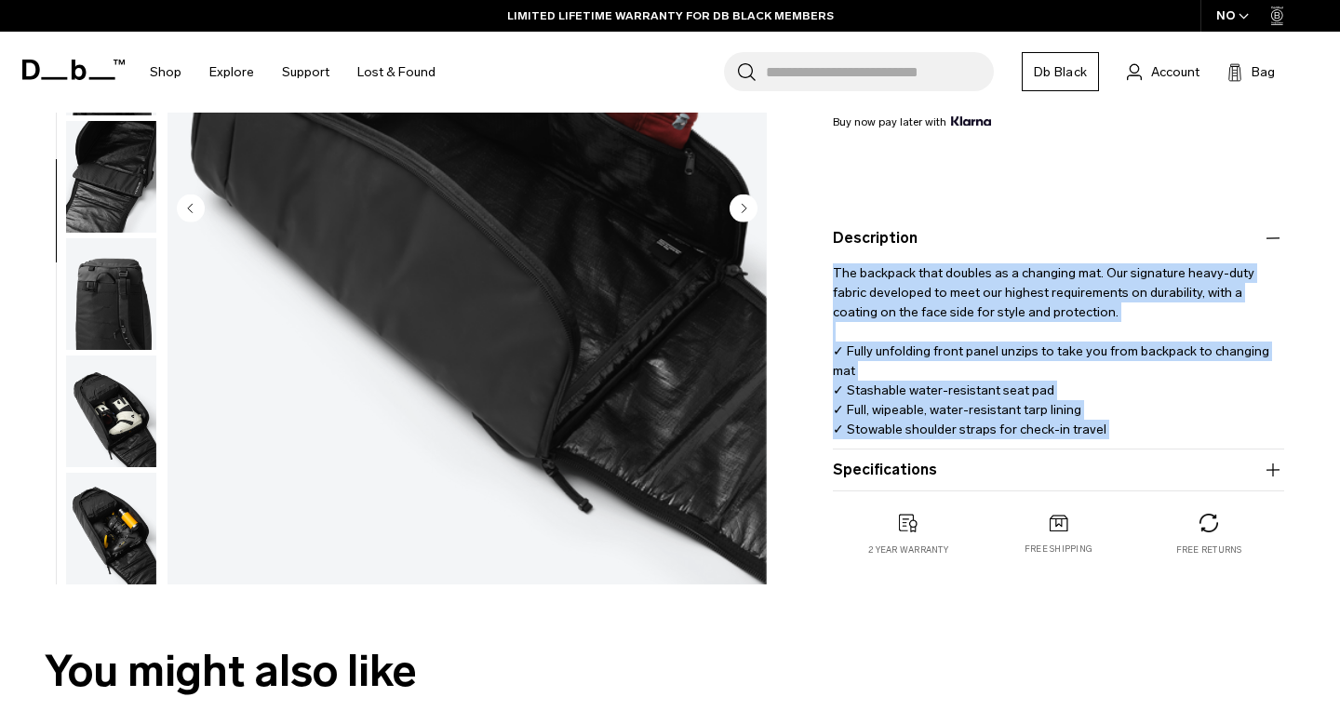
drag, startPoint x: 833, startPoint y: 275, endPoint x: 1223, endPoint y: 425, distance: 418.1
click at [1223, 425] on p "The backpack that doubles as a changing mat. Our signature heavy-duty fabric de…" at bounding box center [1058, 353] width 451 height 209
copy p "The backpack that doubles as a changing mat. Our signature heavy-duty fabric de…"
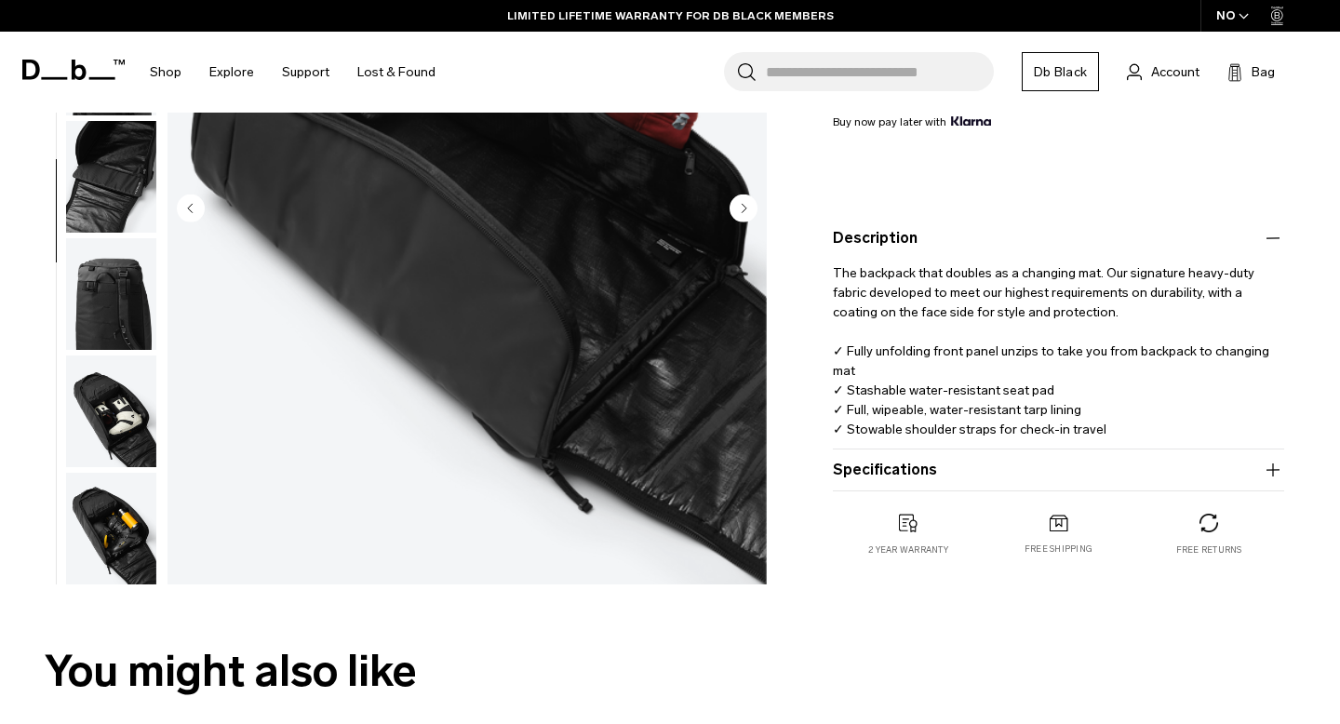
click at [856, 74] on input "Search for Bags, Luggage..." at bounding box center [880, 71] width 228 height 39
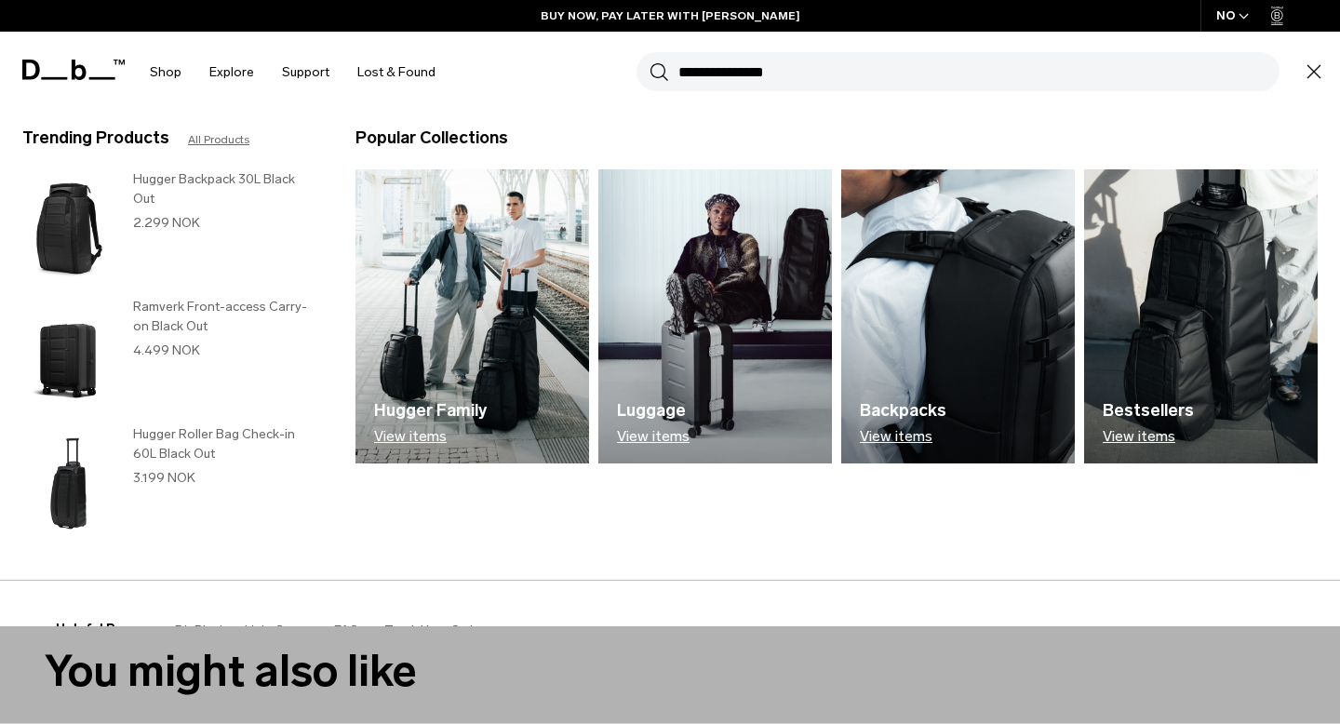
type input "**********"
click at [650, 61] on button "Search" at bounding box center [660, 71] width 20 height 20
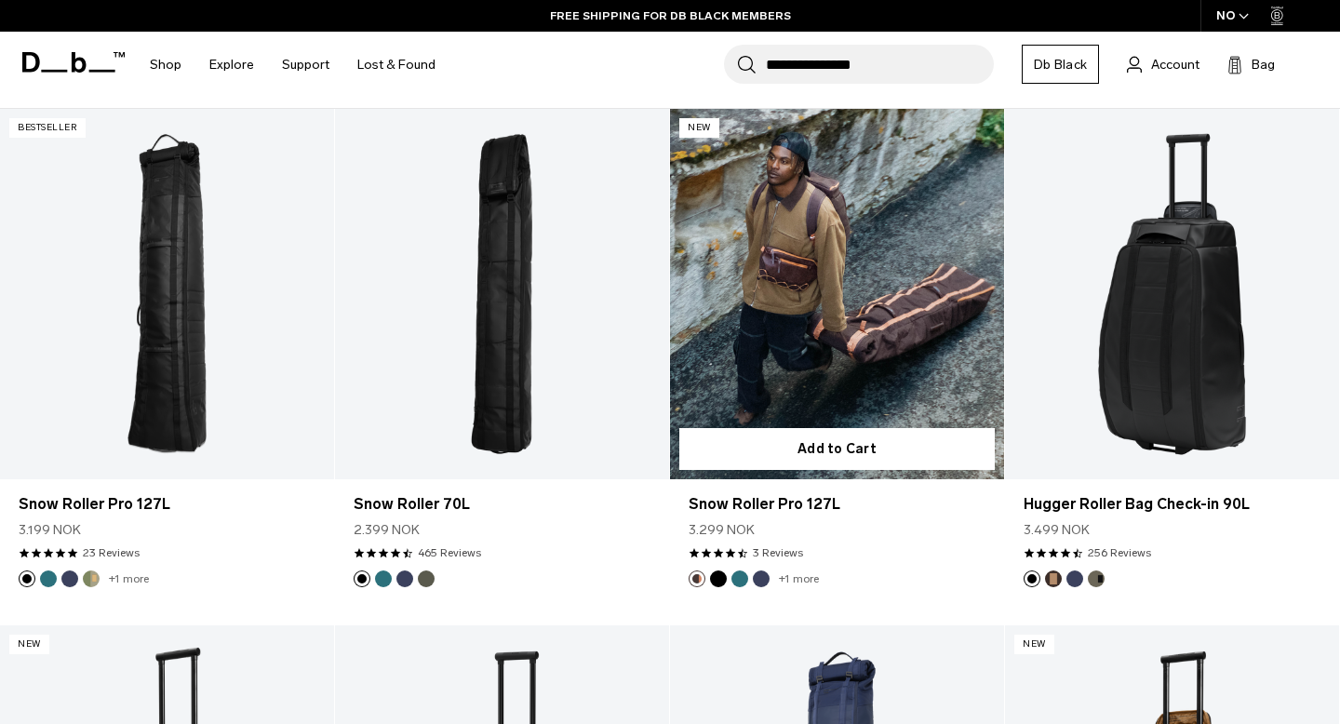
scroll to position [307, 0]
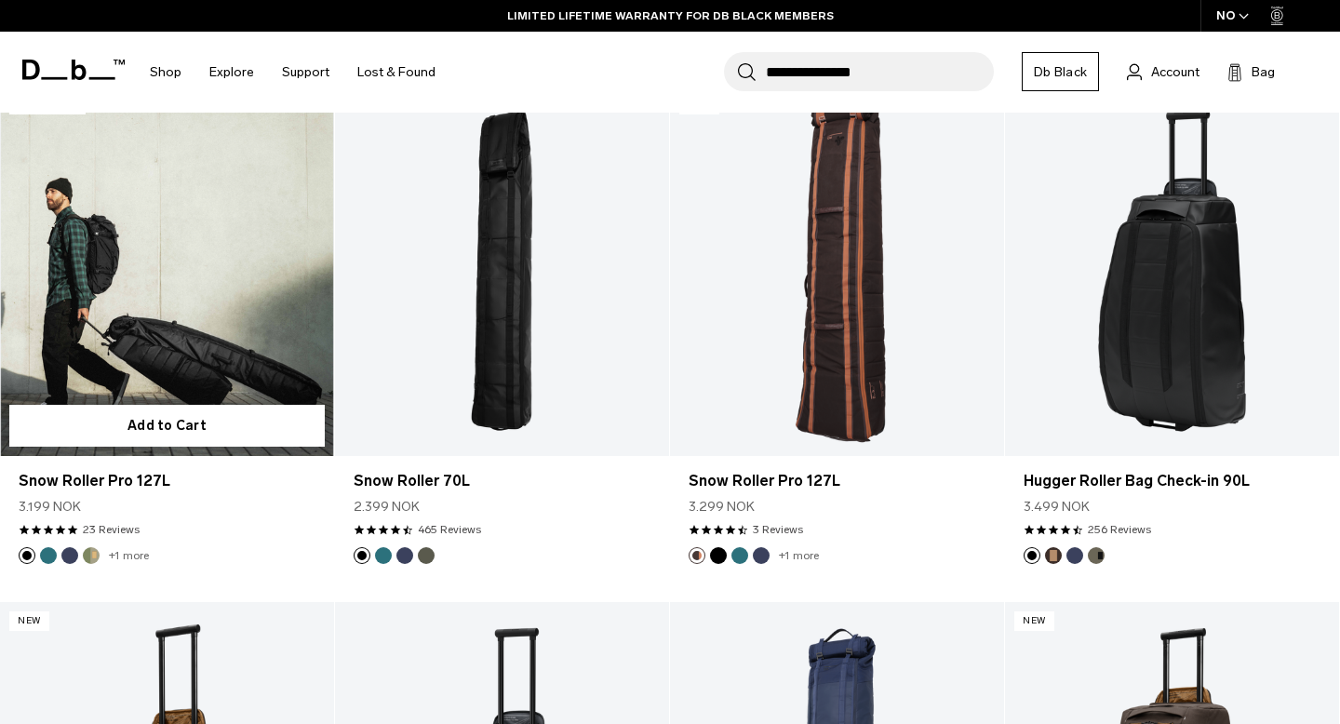
click at [260, 338] on link "Snow Roller Pro 127L" at bounding box center [167, 271] width 334 height 371
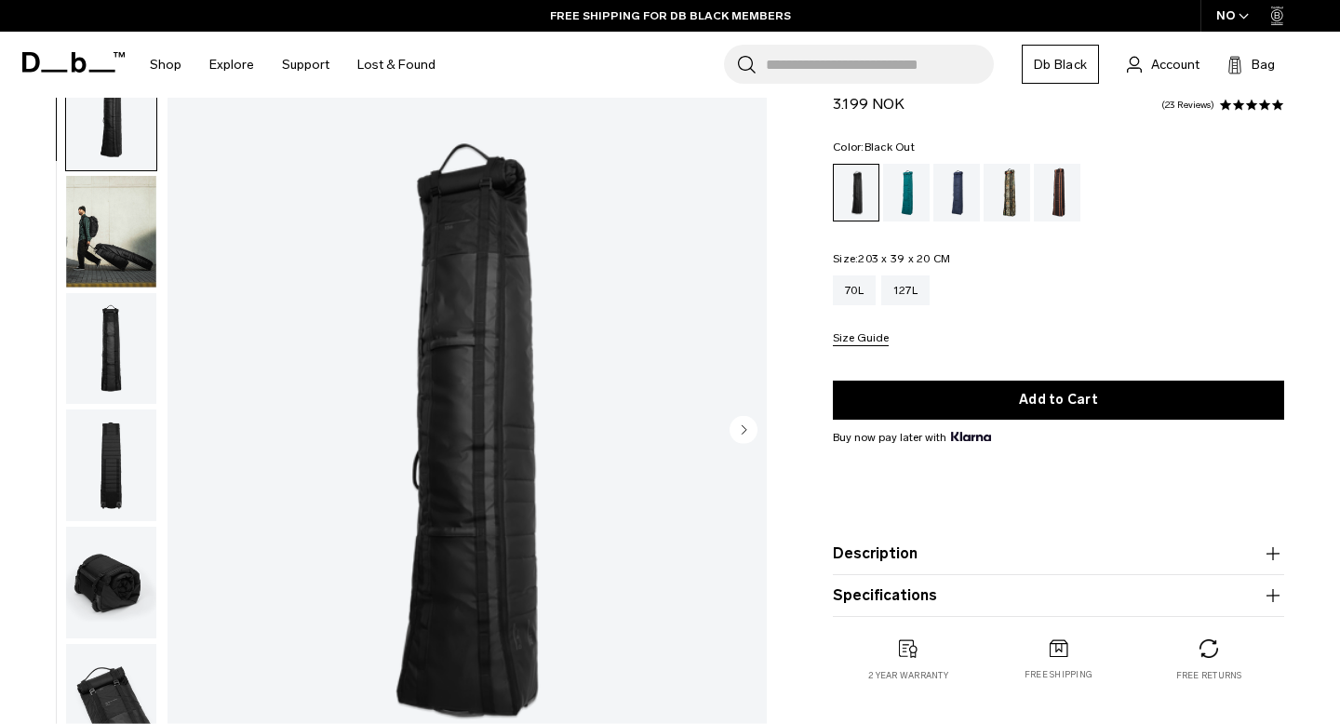
scroll to position [87, 0]
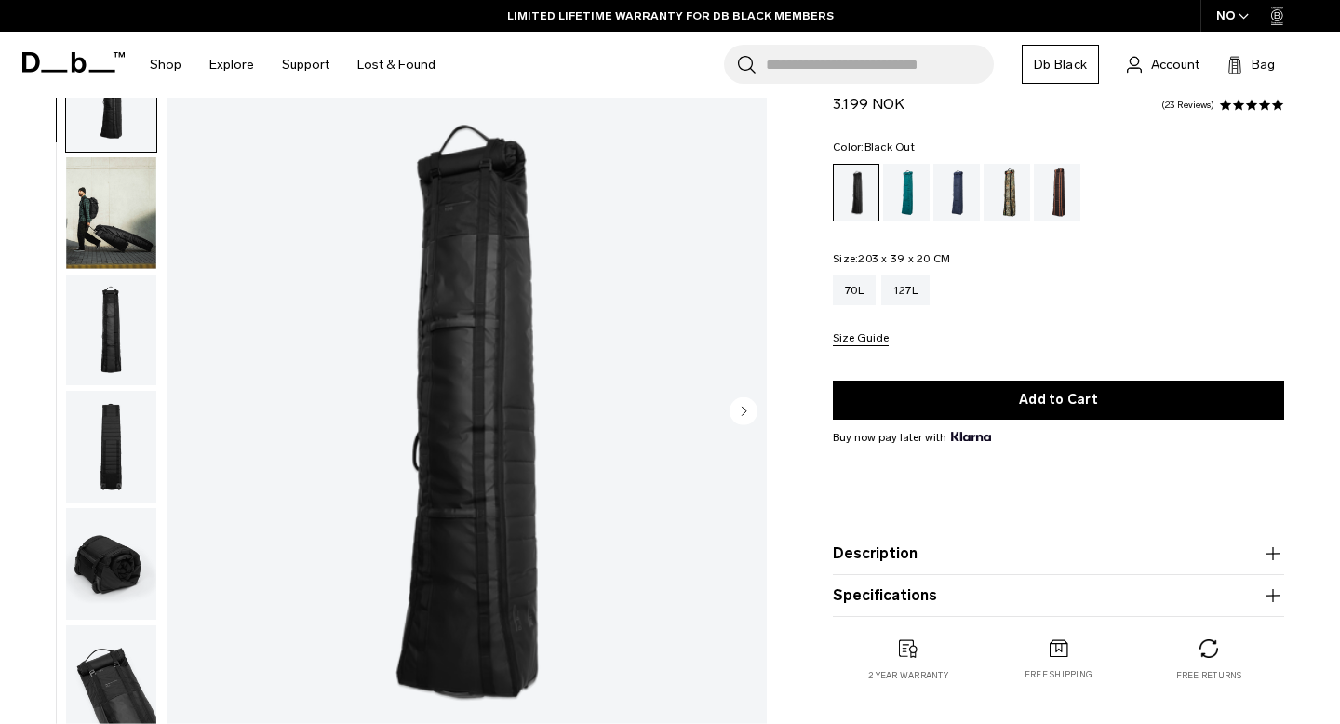
click at [103, 323] on img "button" at bounding box center [111, 331] width 90 height 112
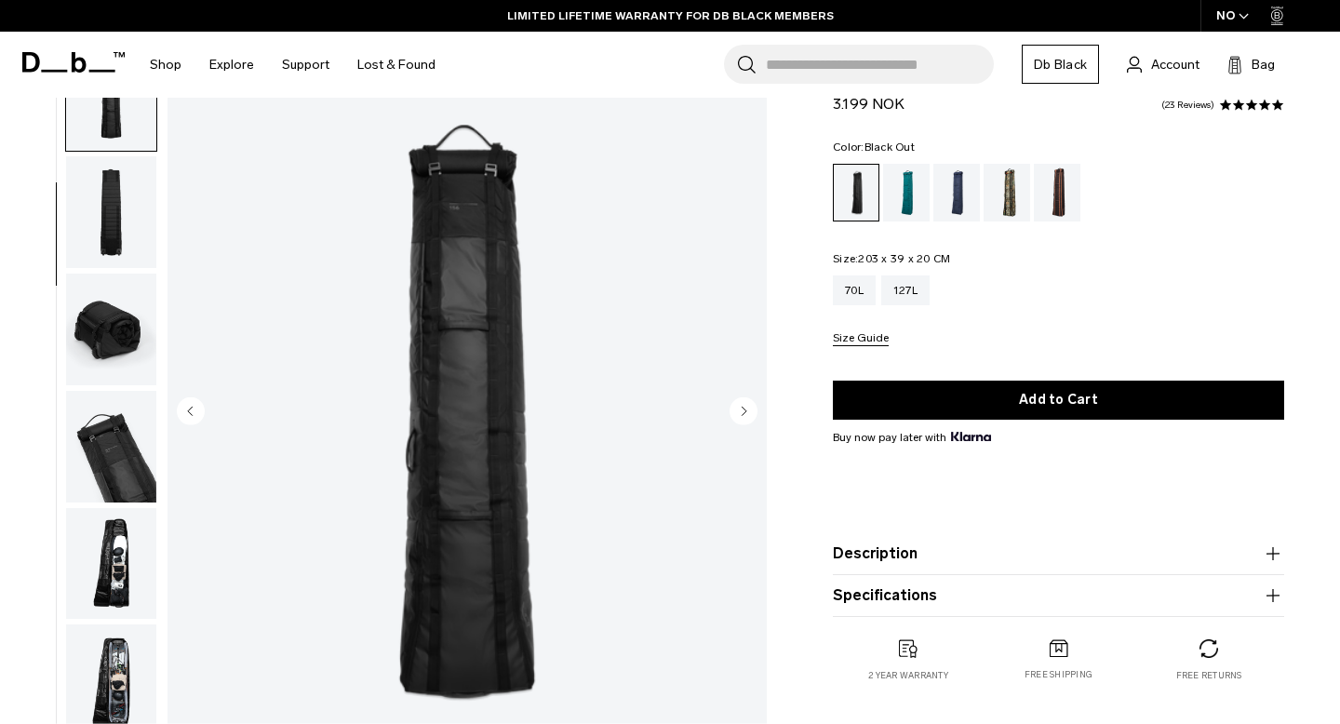
click at [93, 345] on img "button" at bounding box center [111, 330] width 90 height 112
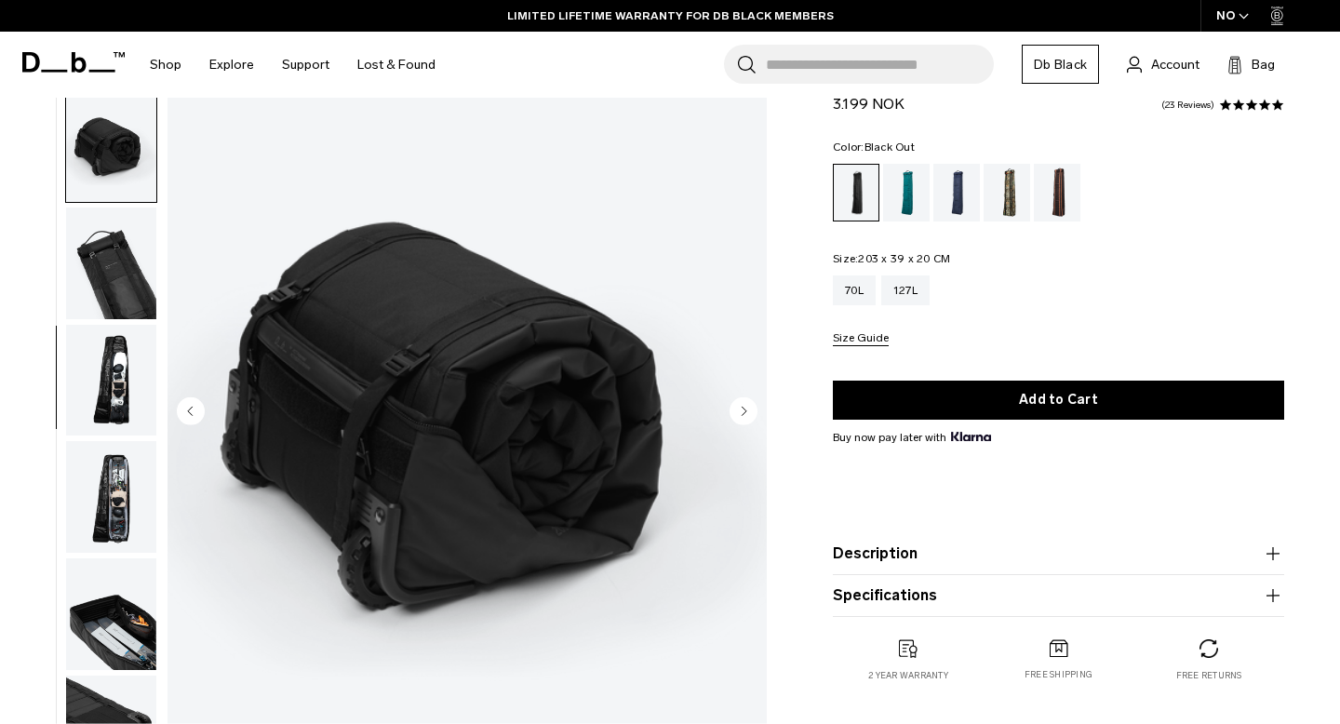
scroll to position [419, 0]
click at [123, 387] on img "button" at bounding box center [111, 380] width 90 height 112
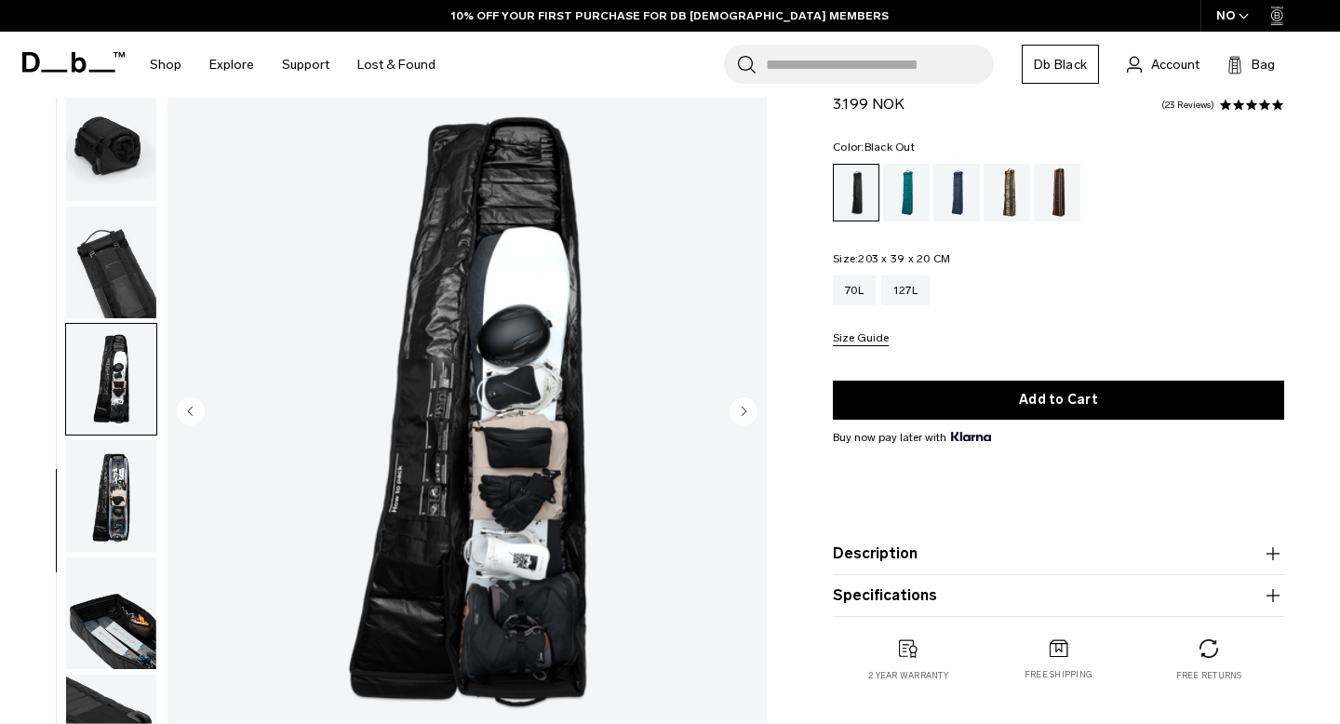
click at [123, 486] on img "button" at bounding box center [111, 496] width 90 height 112
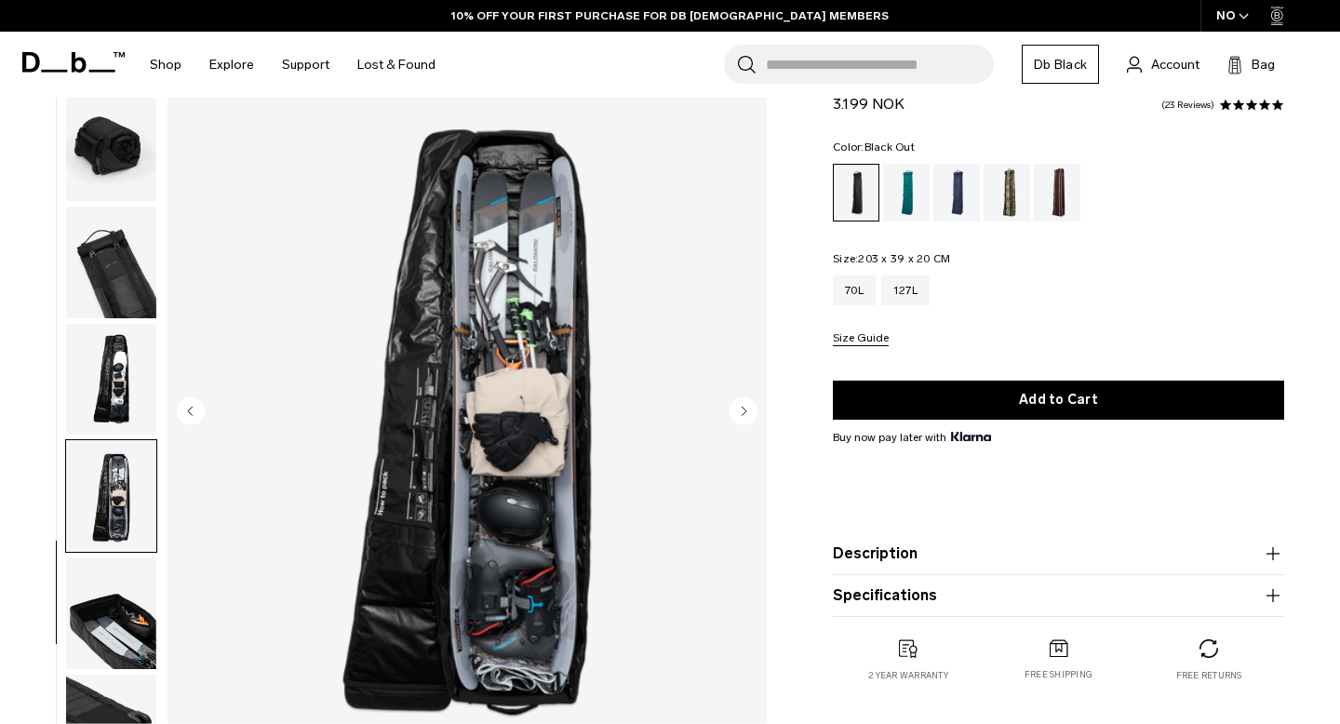
click at [122, 396] on img "button" at bounding box center [111, 380] width 90 height 112
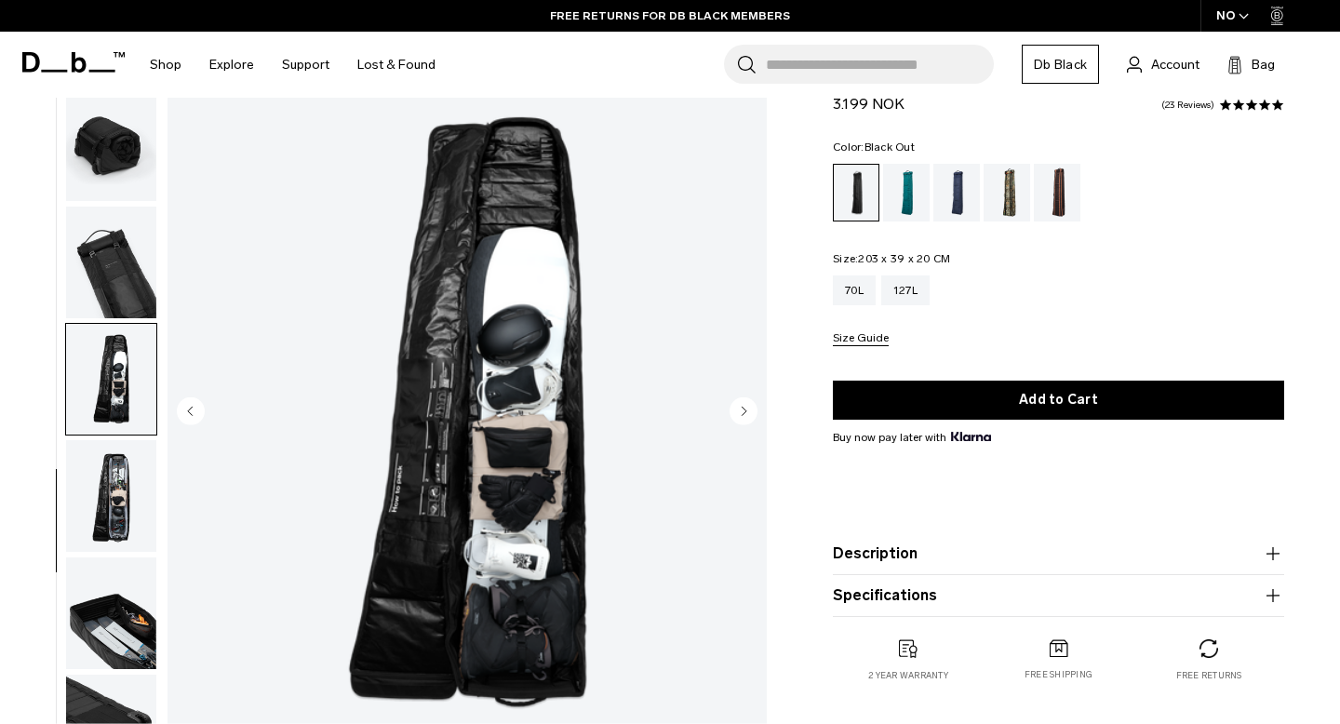
click at [124, 512] on img "button" at bounding box center [111, 496] width 90 height 112
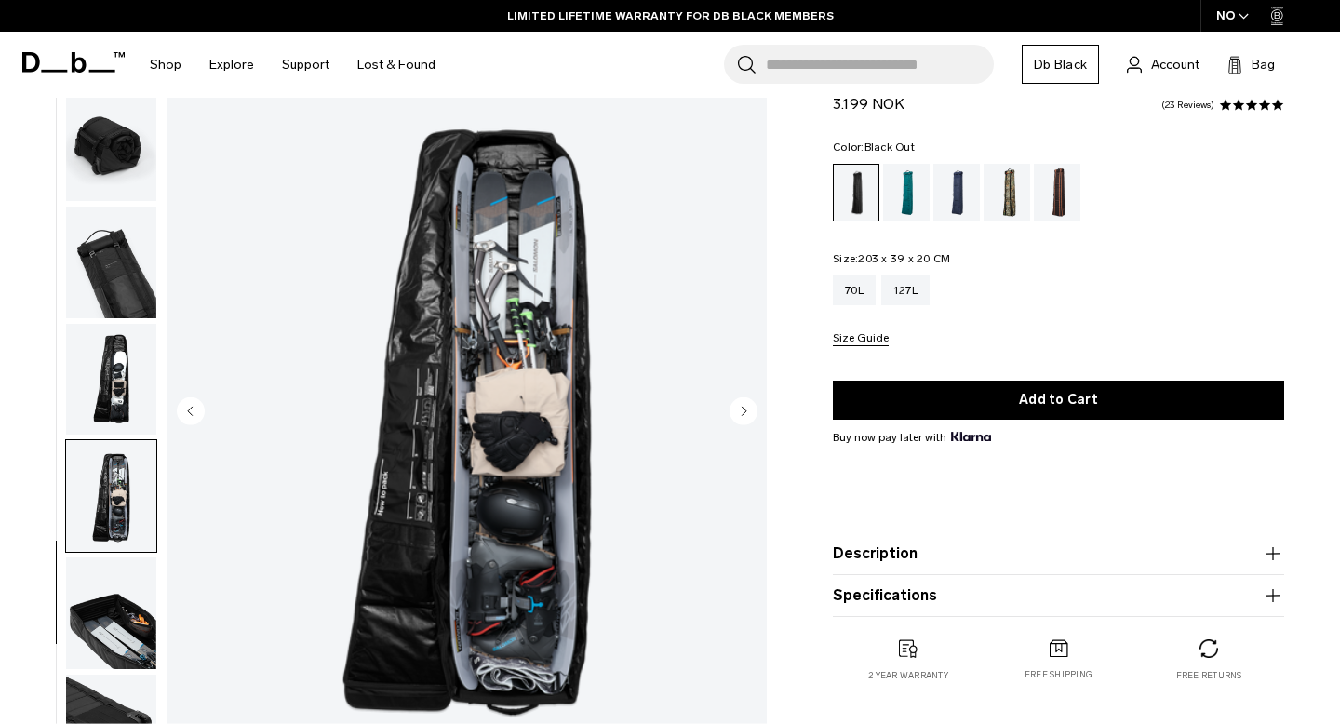
click at [885, 550] on button "Description" at bounding box center [1058, 554] width 451 height 22
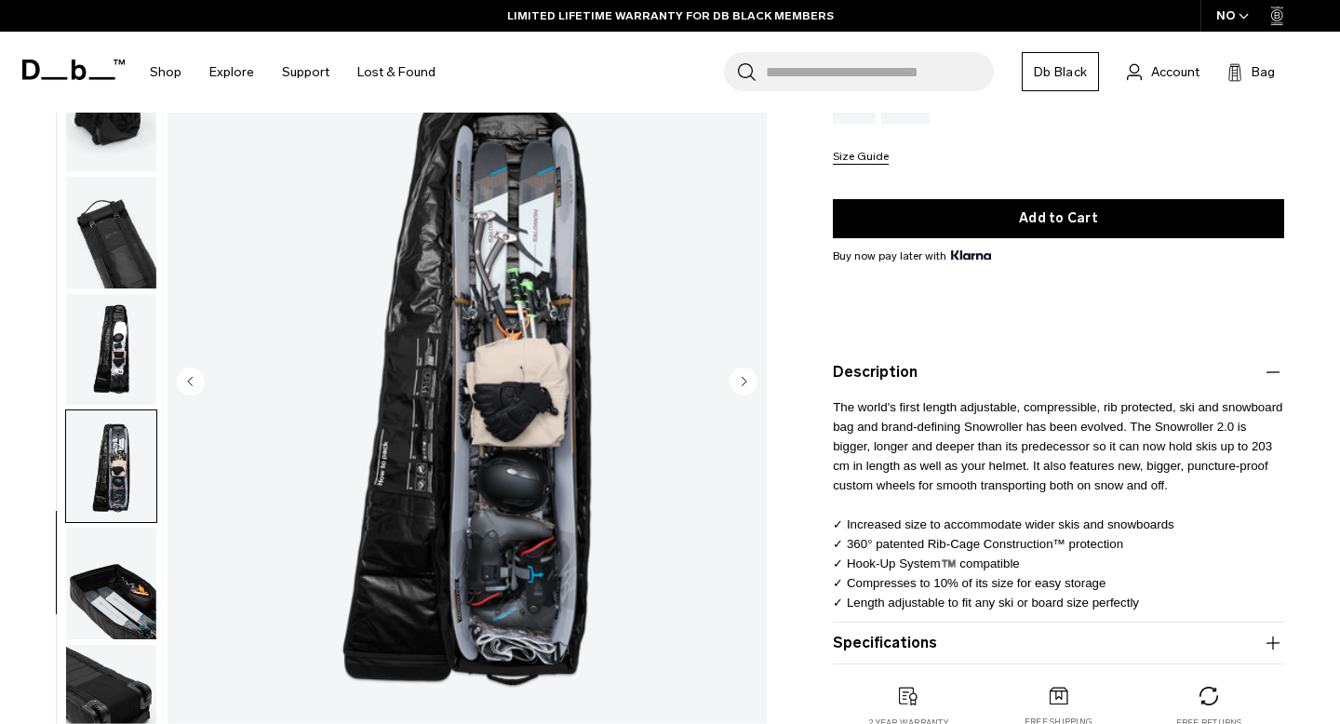
scroll to position [268, 0]
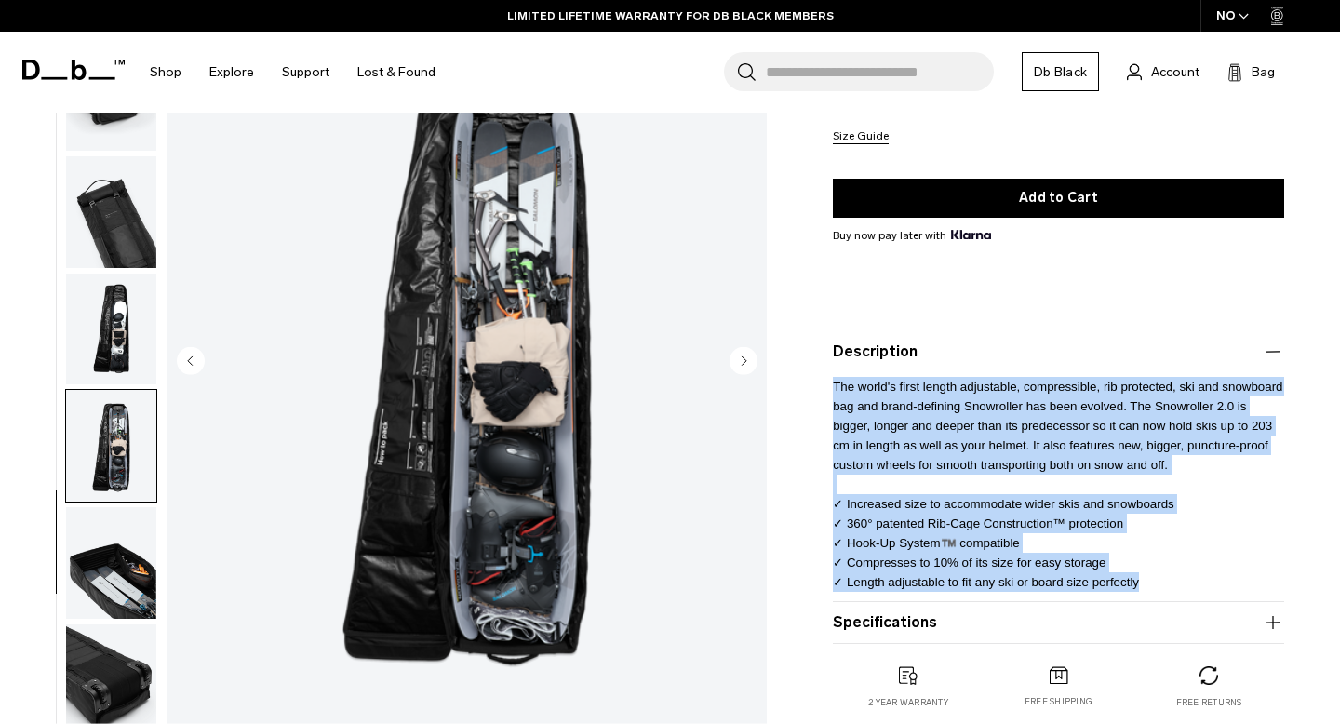
drag, startPoint x: 832, startPoint y: 382, endPoint x: 1168, endPoint y: 580, distance: 390.1
click at [1168, 580] on p "The world's first length adjustable, compressible, rib protected, ski and snowb…" at bounding box center [1058, 477] width 451 height 229
copy span "The world's first length adjustable, compressible, rib protected, ski and snowb…"
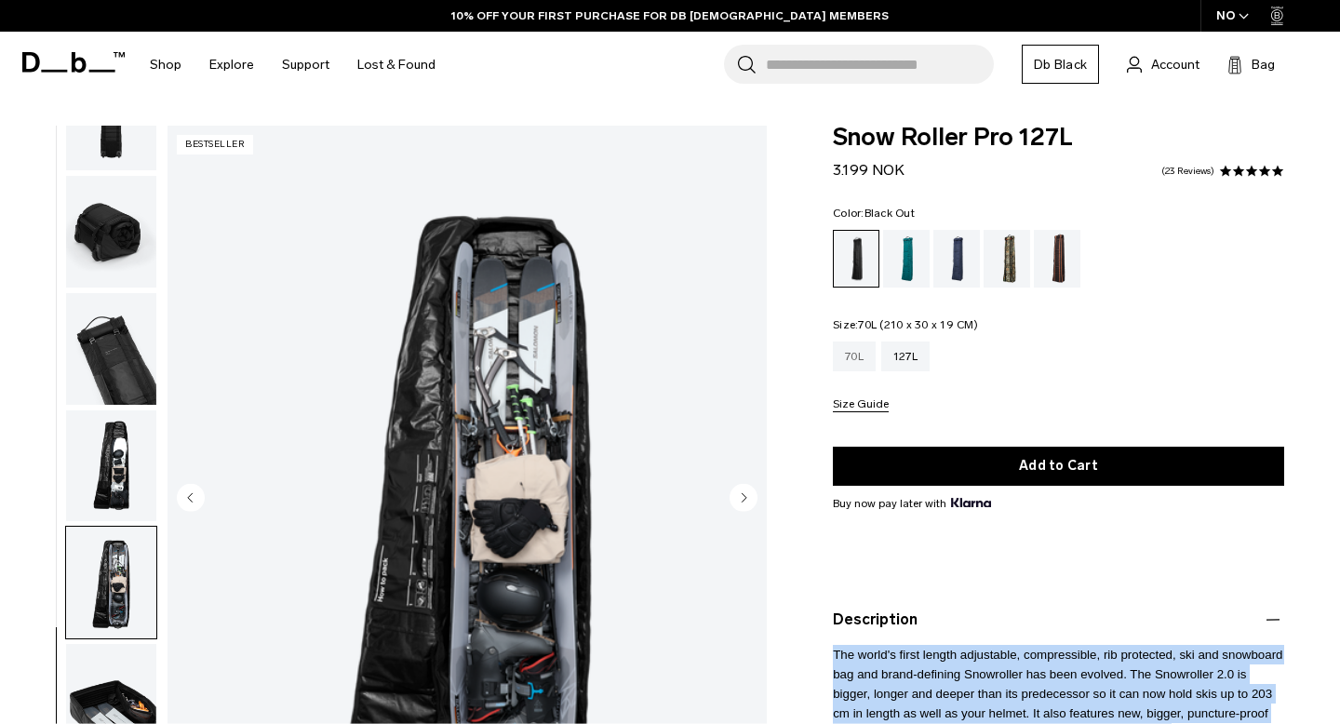
click at [858, 357] on div "70L" at bounding box center [854, 357] width 43 height 30
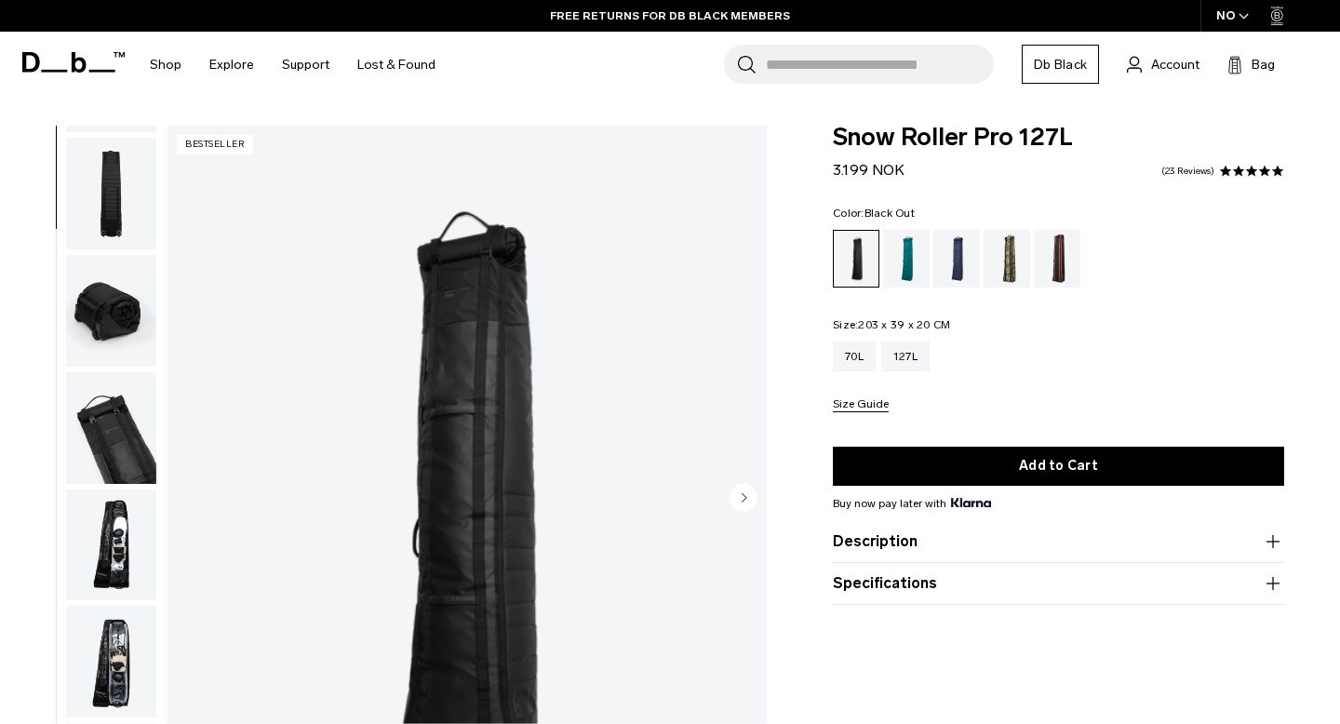
scroll to position [351, 0]
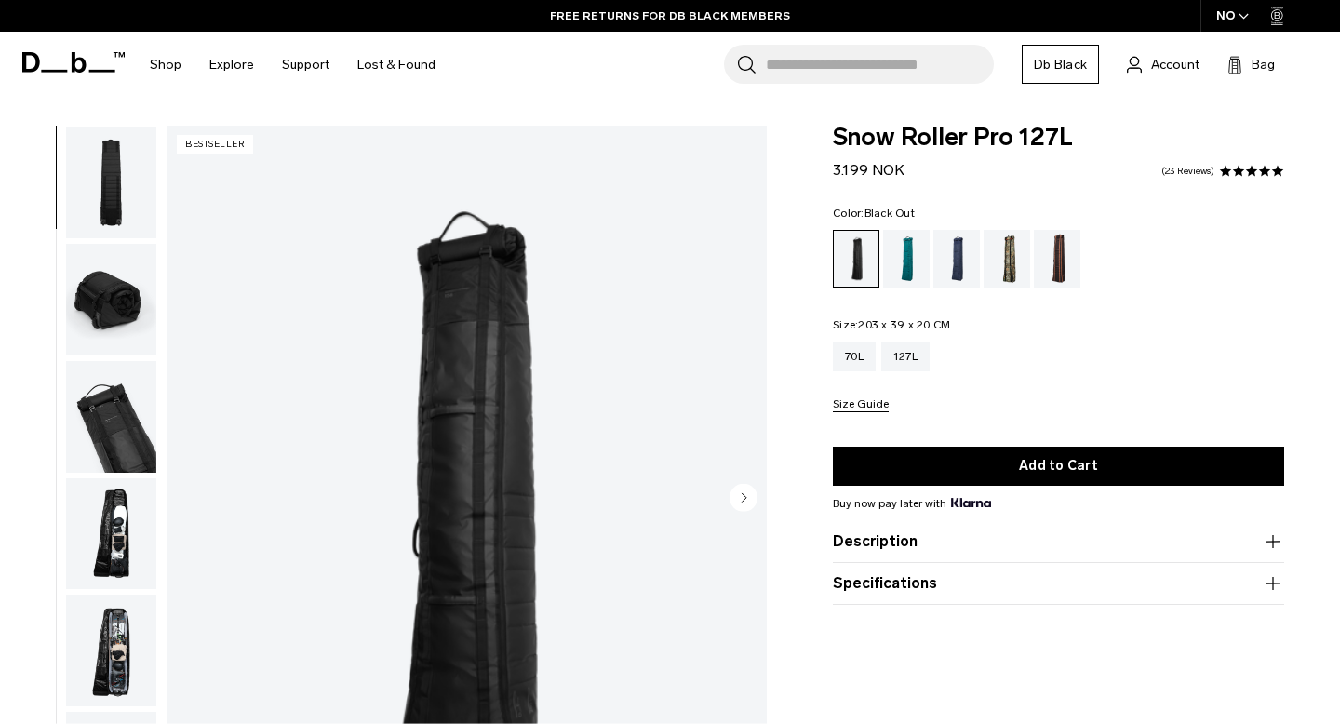
click at [106, 286] on img "button" at bounding box center [111, 300] width 90 height 112
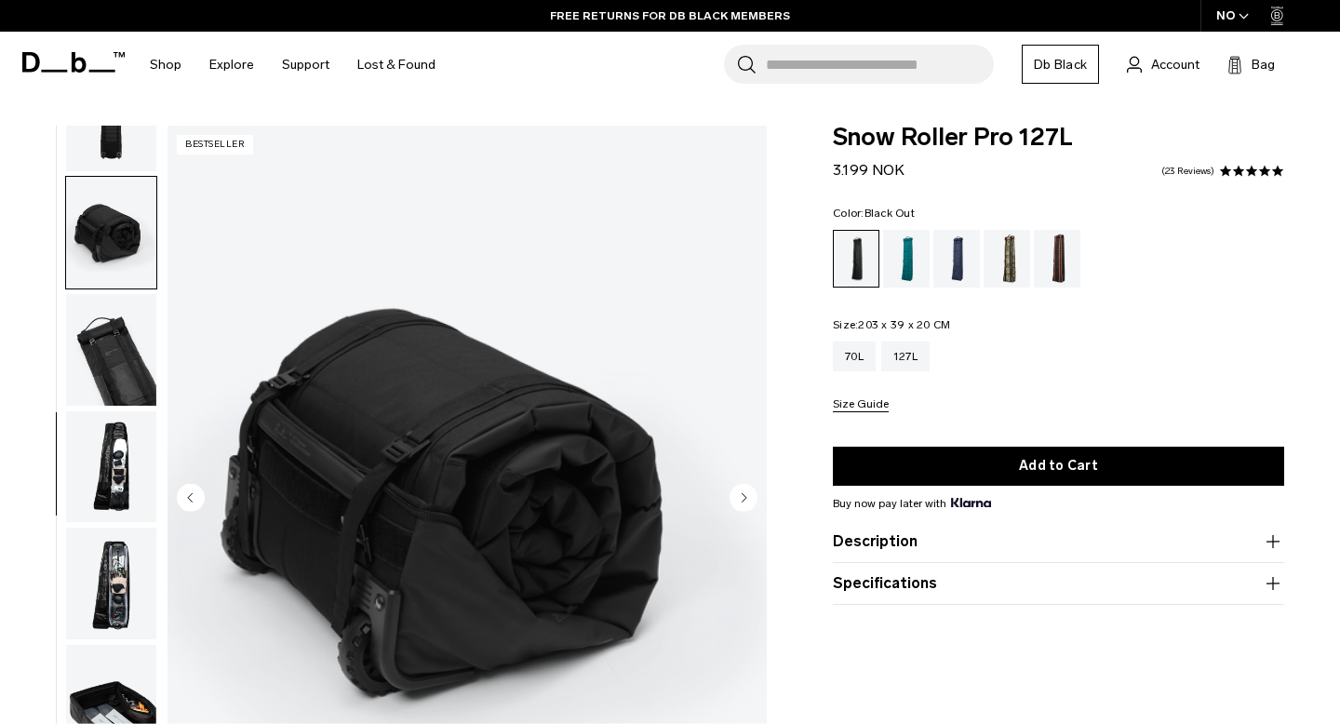
scroll to position [419, 0]
click at [102, 448] on img "button" at bounding box center [111, 466] width 90 height 112
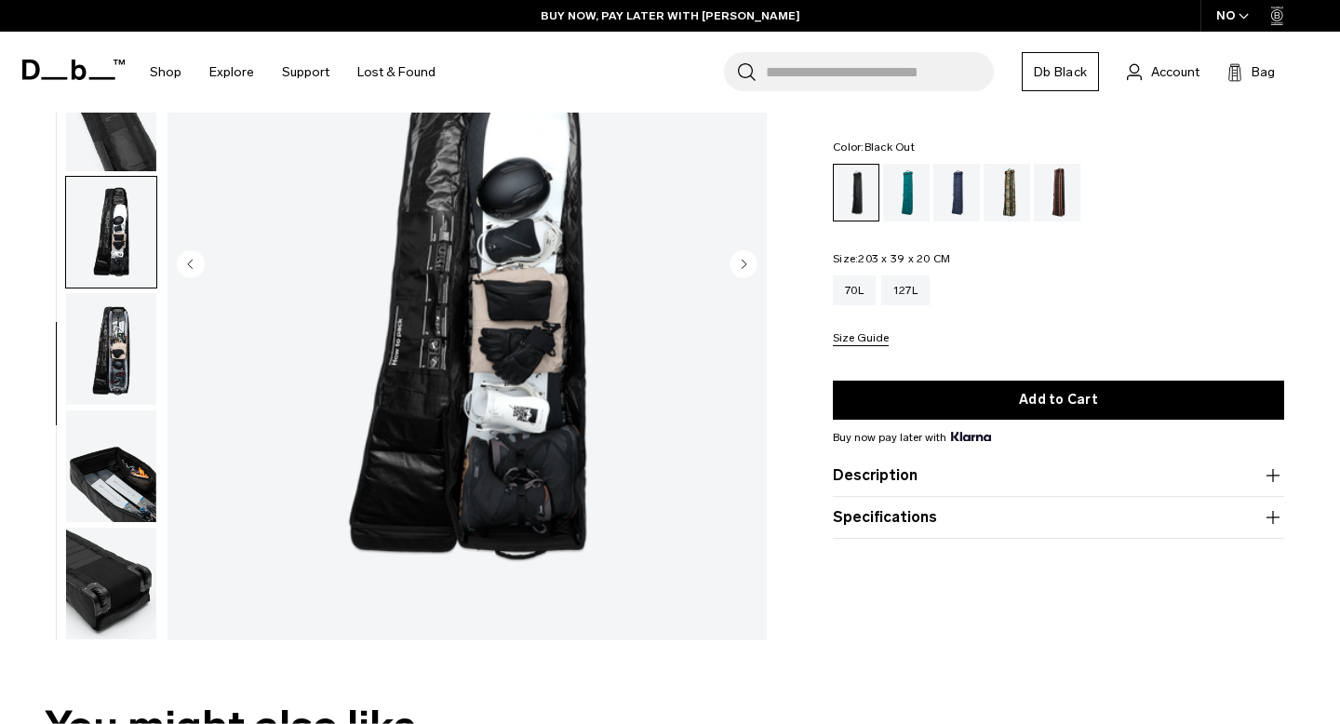
scroll to position [235, 0]
click at [141, 345] on img "button" at bounding box center [111, 348] width 90 height 112
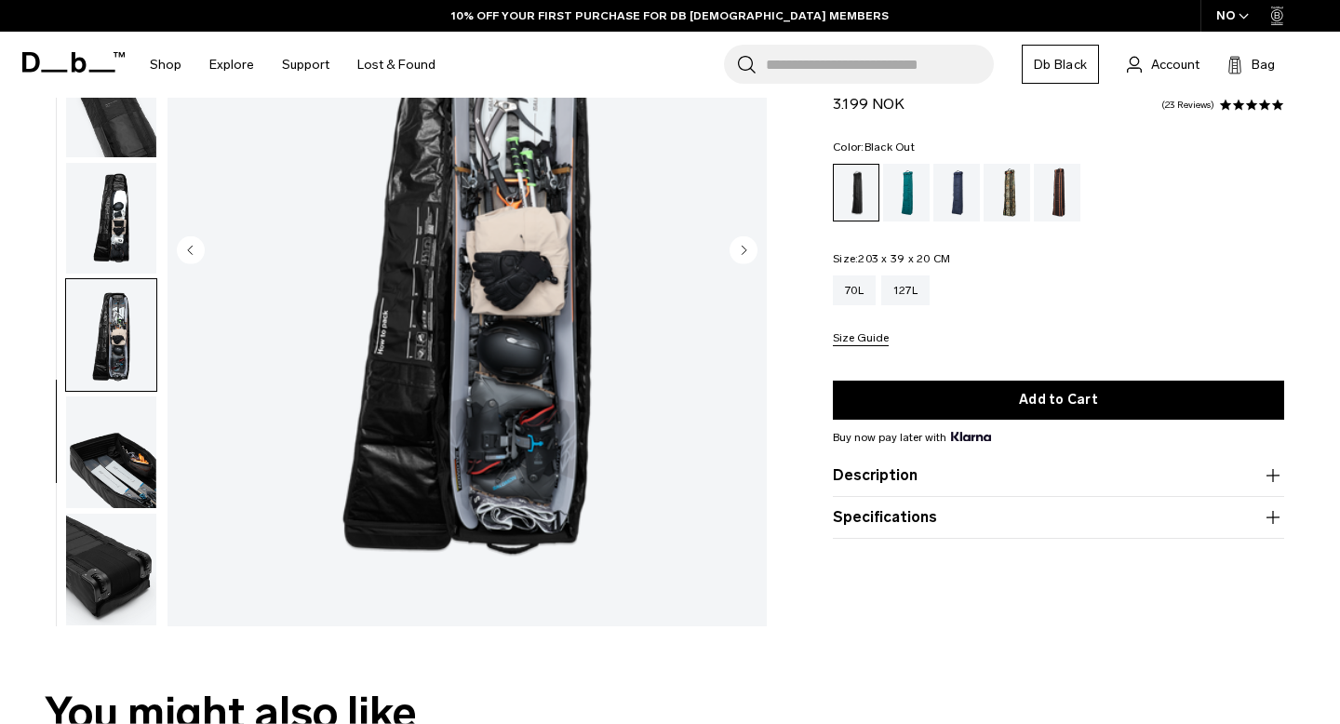
scroll to position [275, 0]
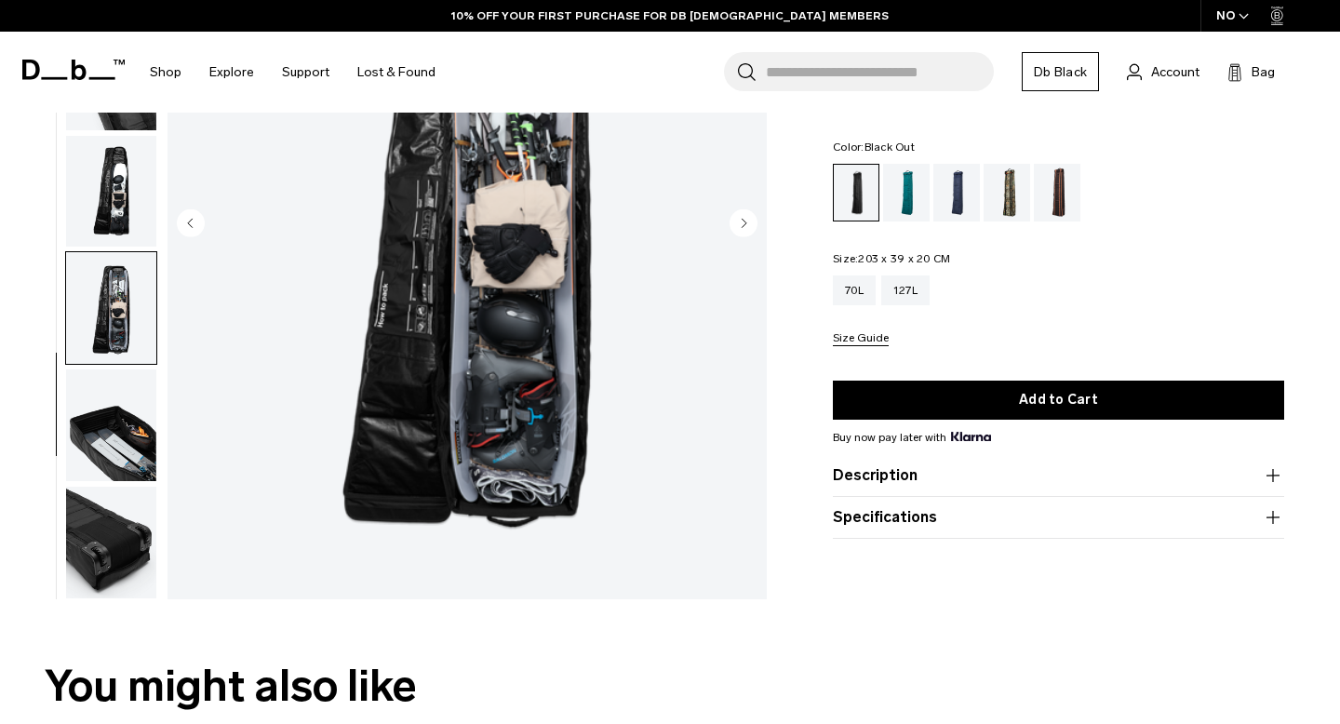
click at [124, 432] on img "button" at bounding box center [111, 426] width 90 height 112
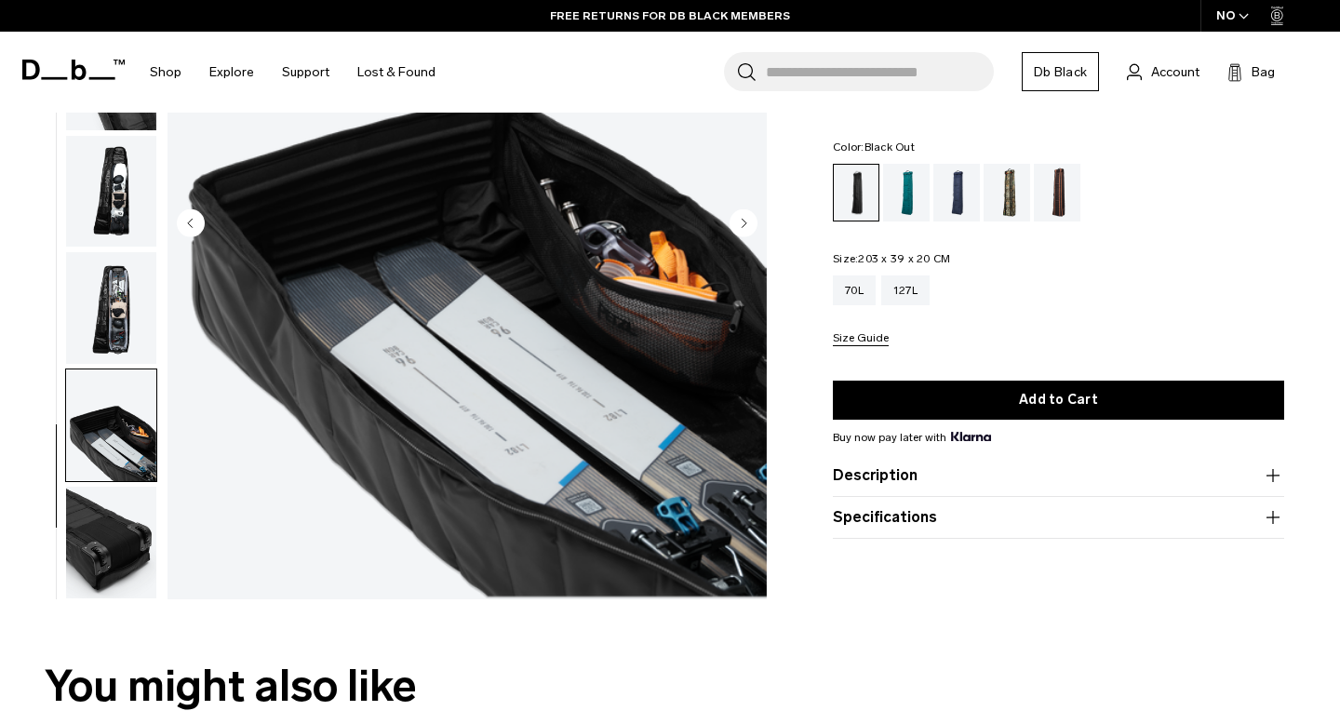
click at [894, 486] on button "Description" at bounding box center [1058, 475] width 451 height 22
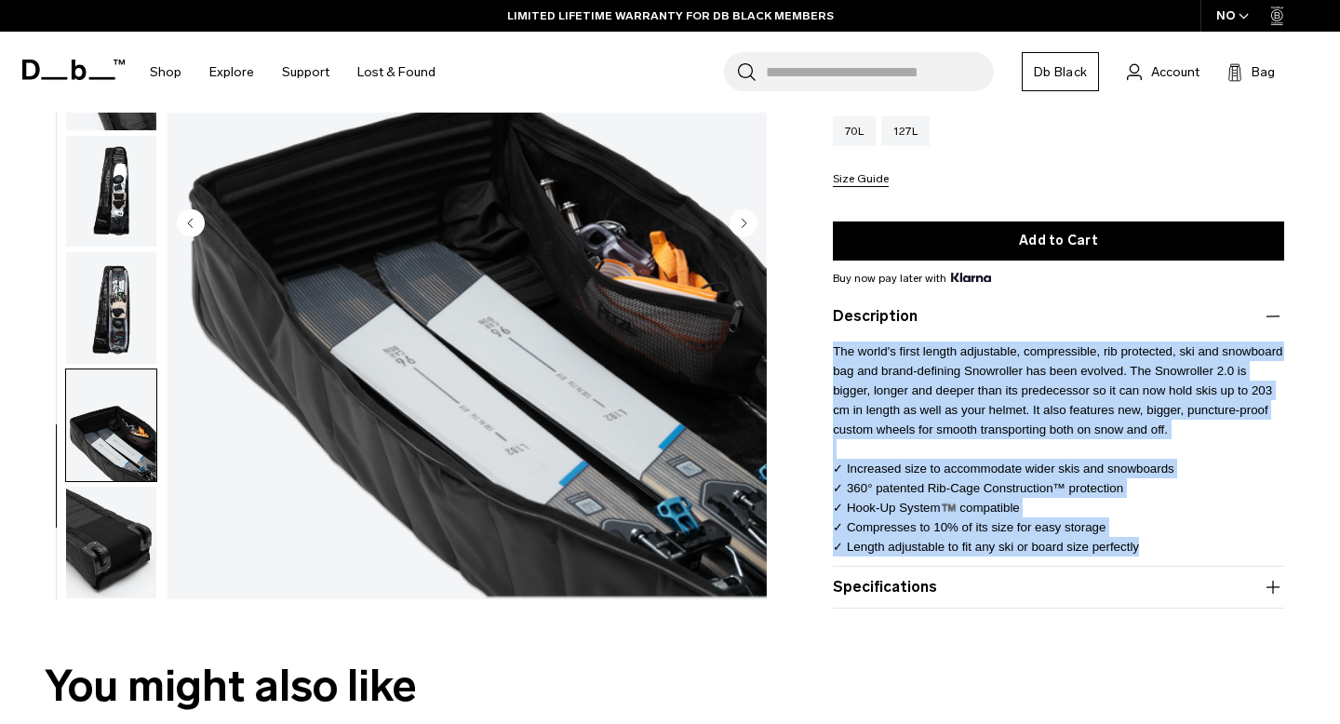
drag, startPoint x: 832, startPoint y: 350, endPoint x: 1150, endPoint y: 553, distance: 377.5
click at [1151, 554] on div "Snow Roller Pro 127L 3.199 NOK 4.9 star rating 23 Reviews Color: Black Out Out …" at bounding box center [1058, 254] width 563 height 708
copy span "The world's first length adjustable, compressible, rib protected, ski and snowb…"
